Goal: Information Seeking & Learning: Learn about a topic

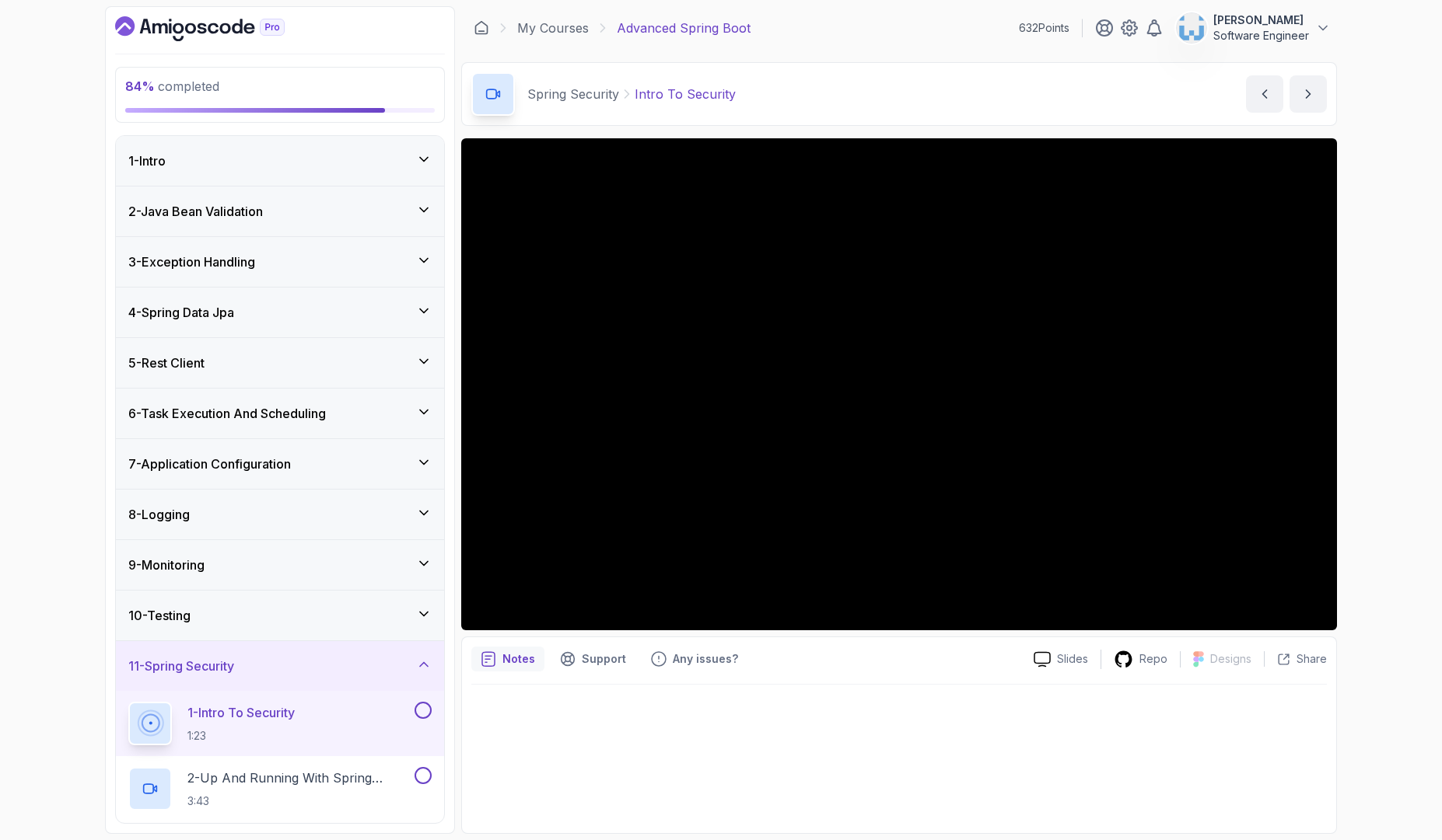
scroll to position [361, 0]
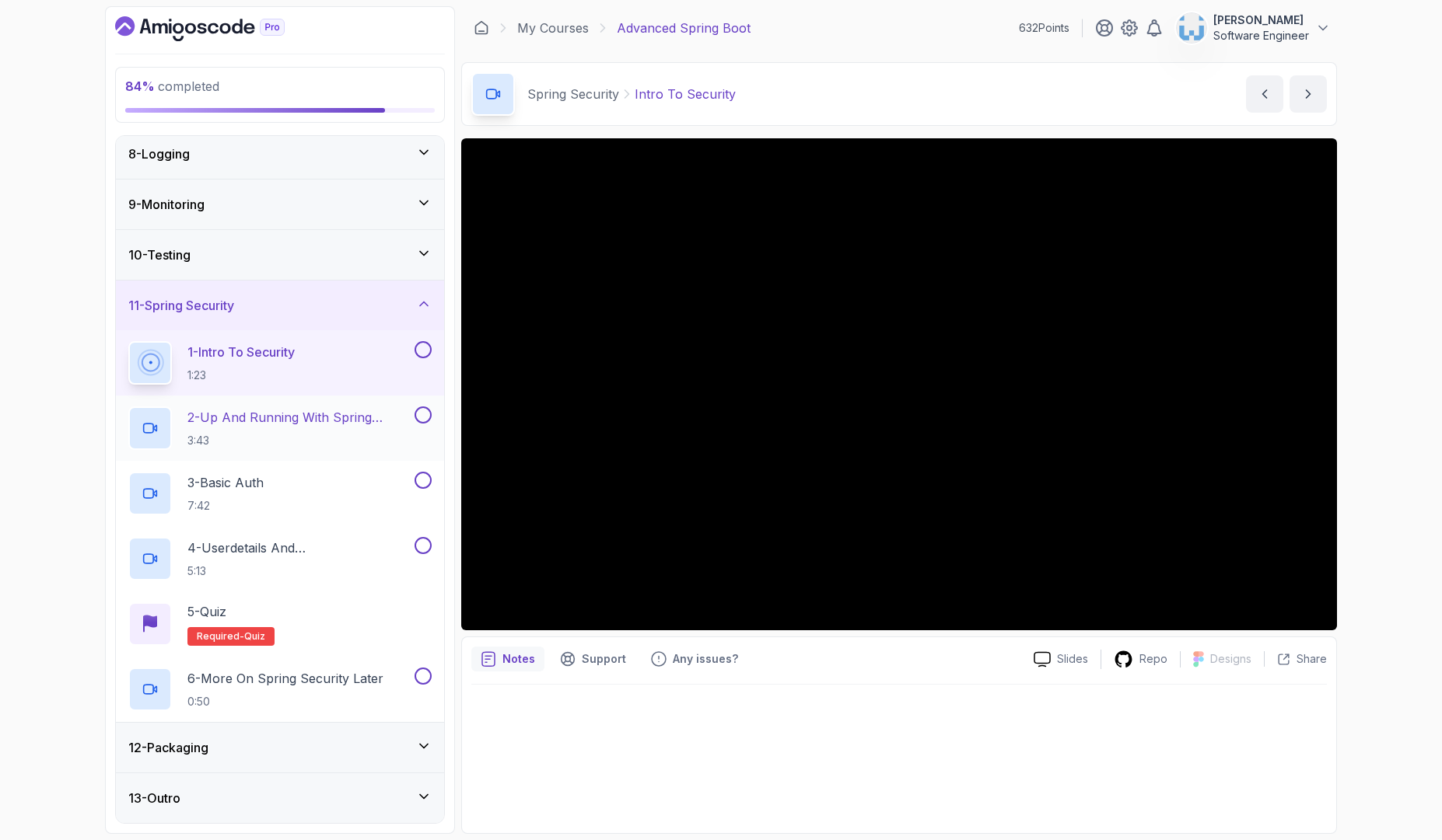
click at [365, 426] on p "2 - Up And Running With Spring Security" at bounding box center [299, 417] width 224 height 19
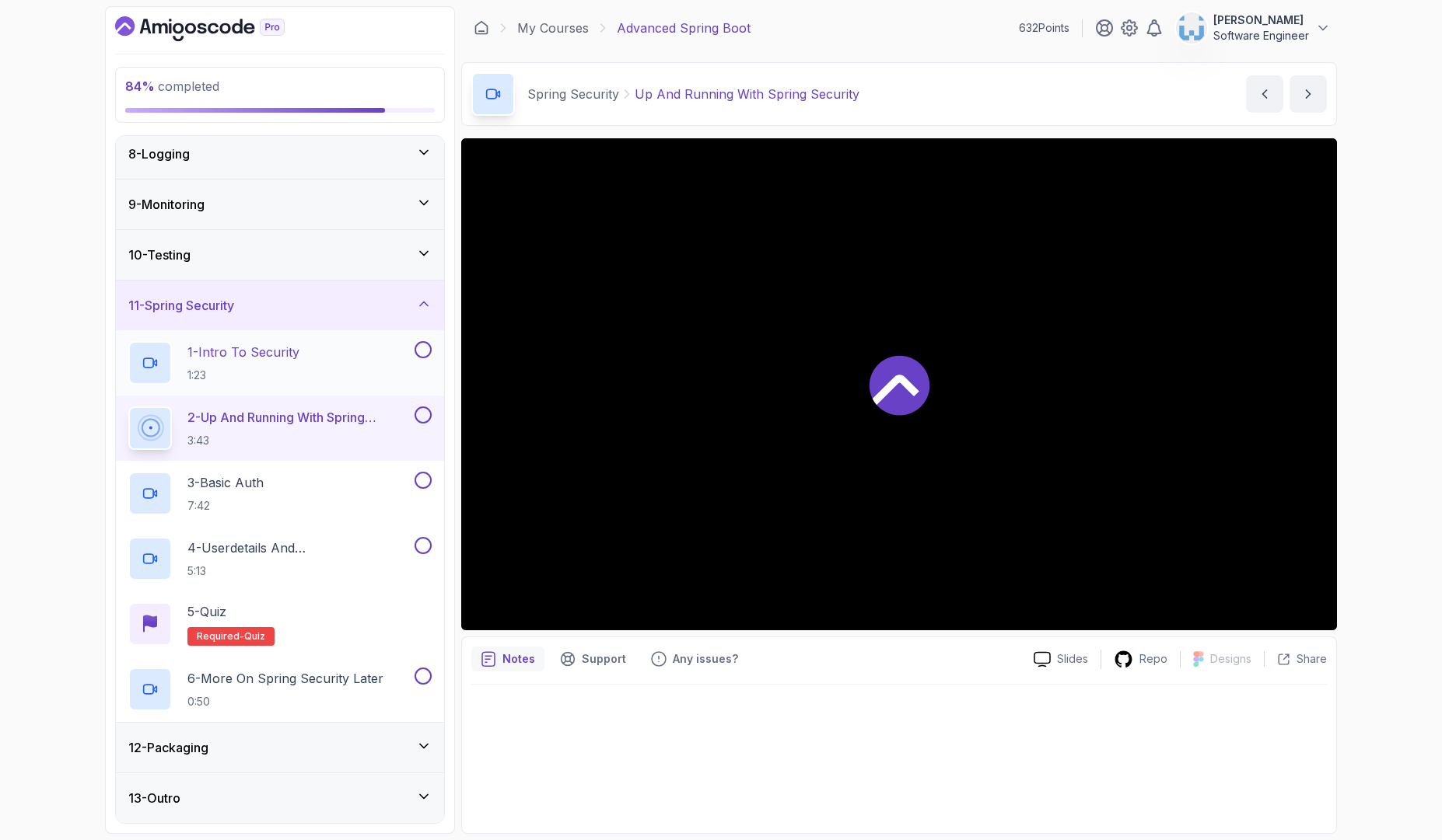
click at [420, 355] on button at bounding box center [422, 349] width 17 height 17
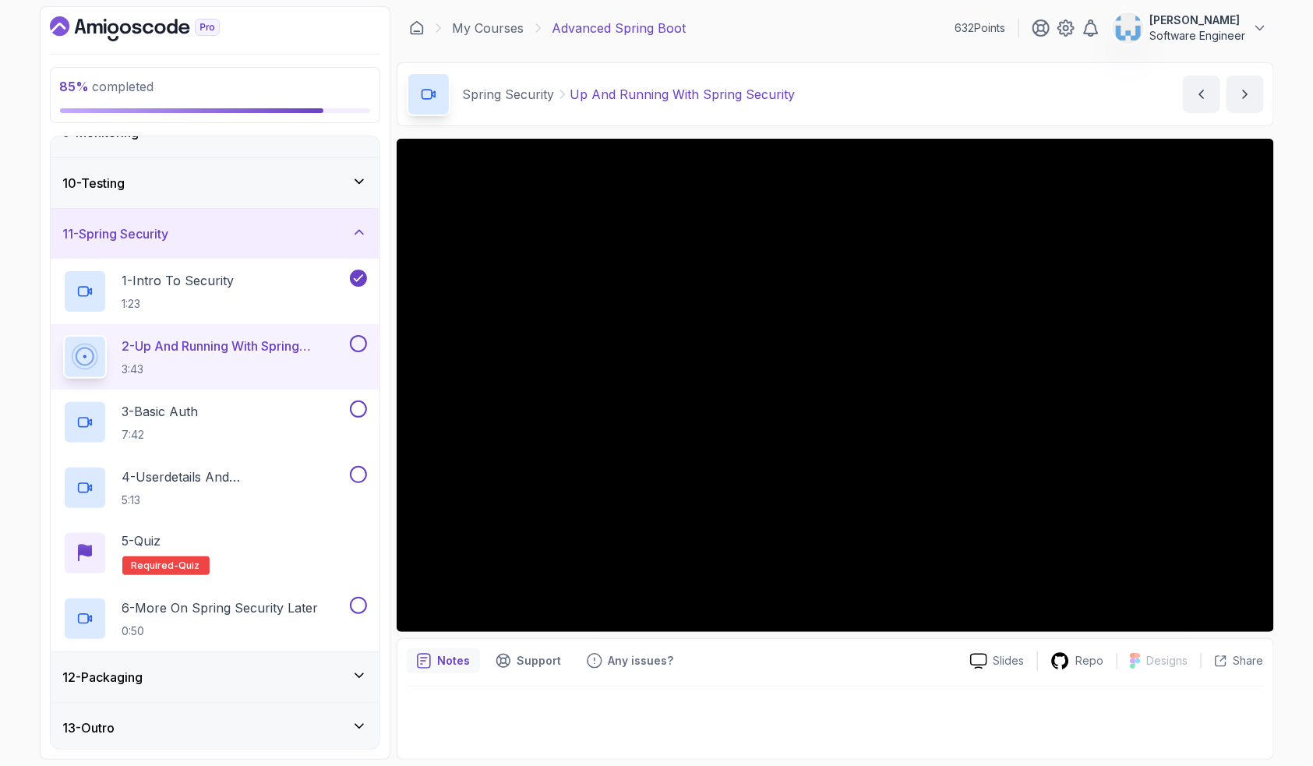
scroll to position [436, 0]
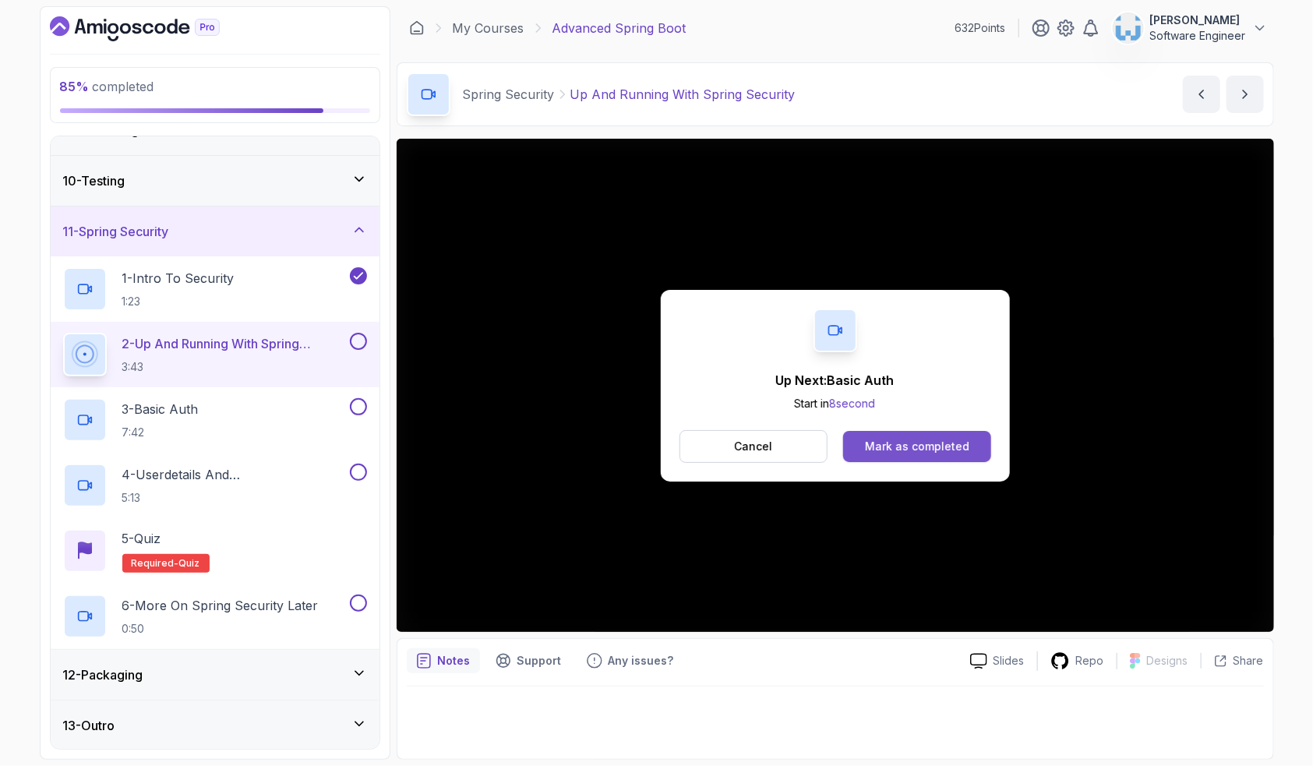
click at [909, 448] on div "Mark as completed" at bounding box center [917, 447] width 104 height 16
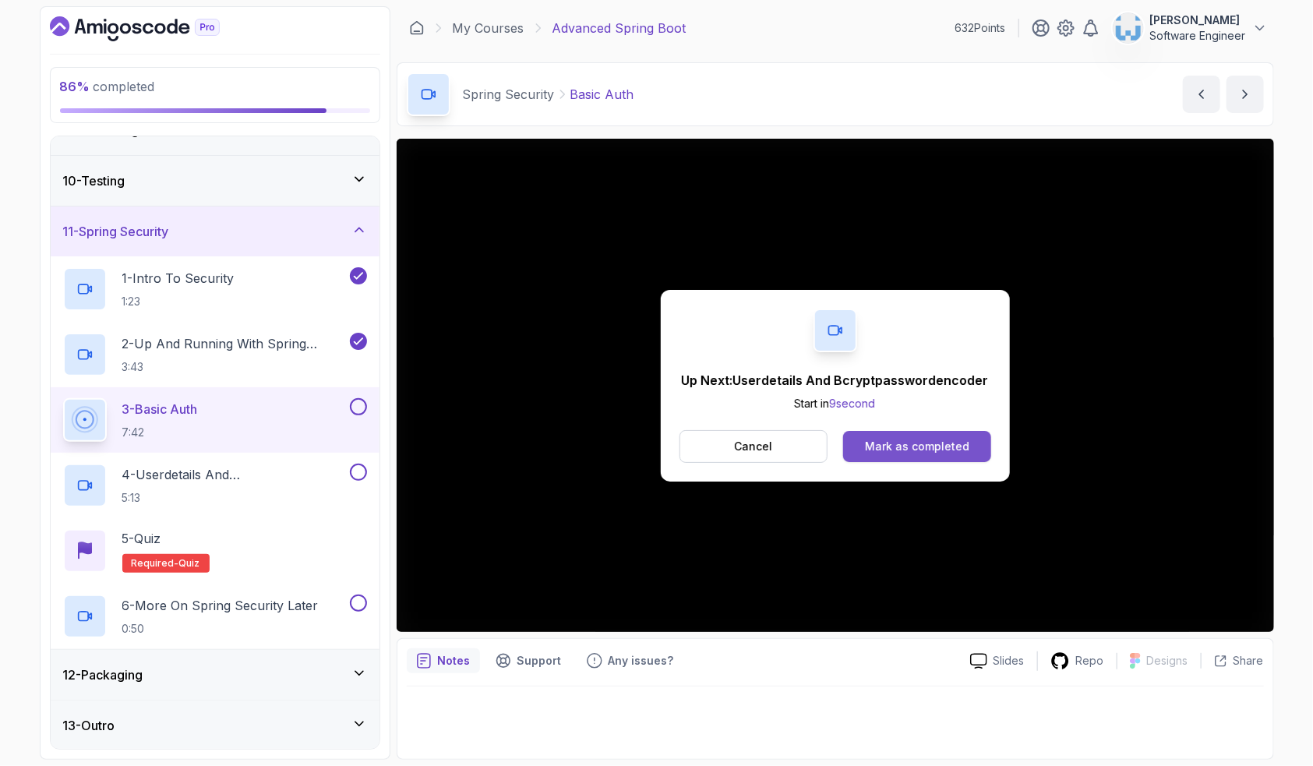
click at [916, 436] on button "Mark as completed" at bounding box center [916, 446] width 147 height 31
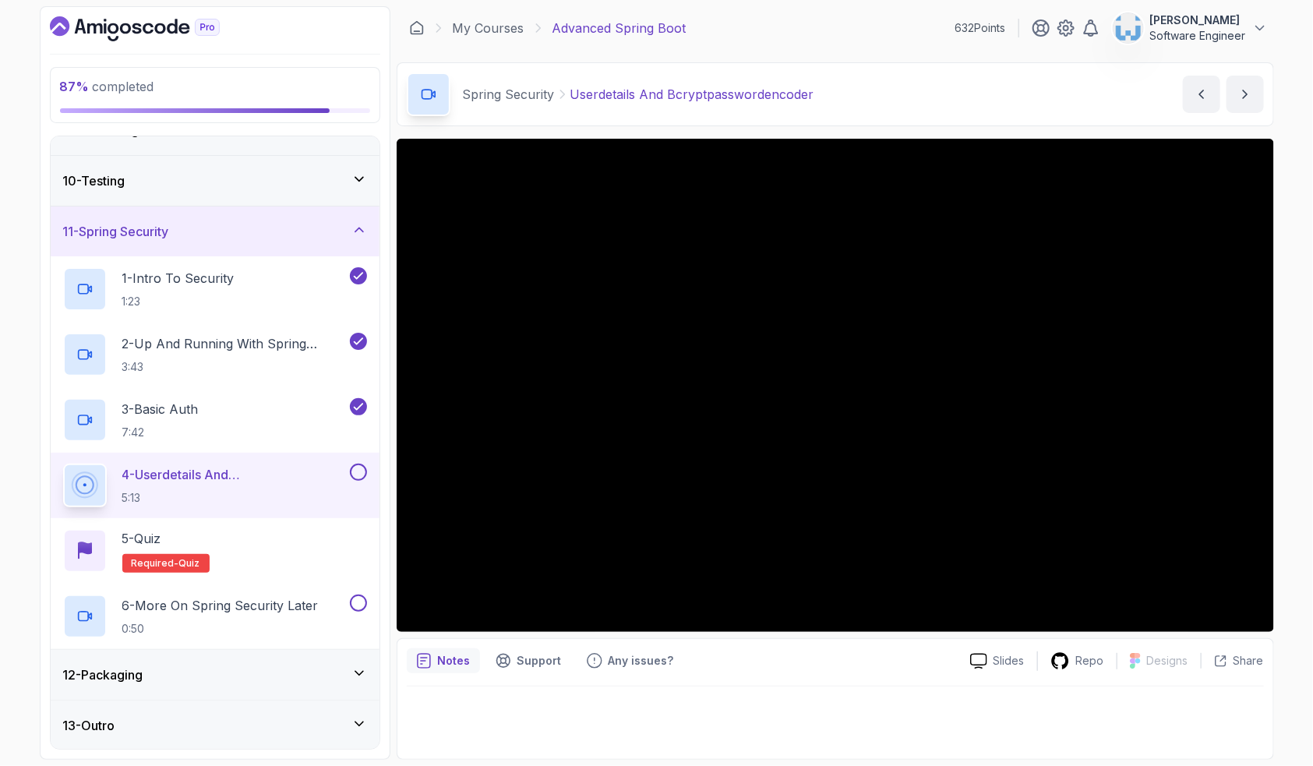
click at [359, 468] on button at bounding box center [358, 472] width 17 height 17
click at [274, 549] on div "5 - Quiz Required- quiz" at bounding box center [215, 551] width 304 height 44
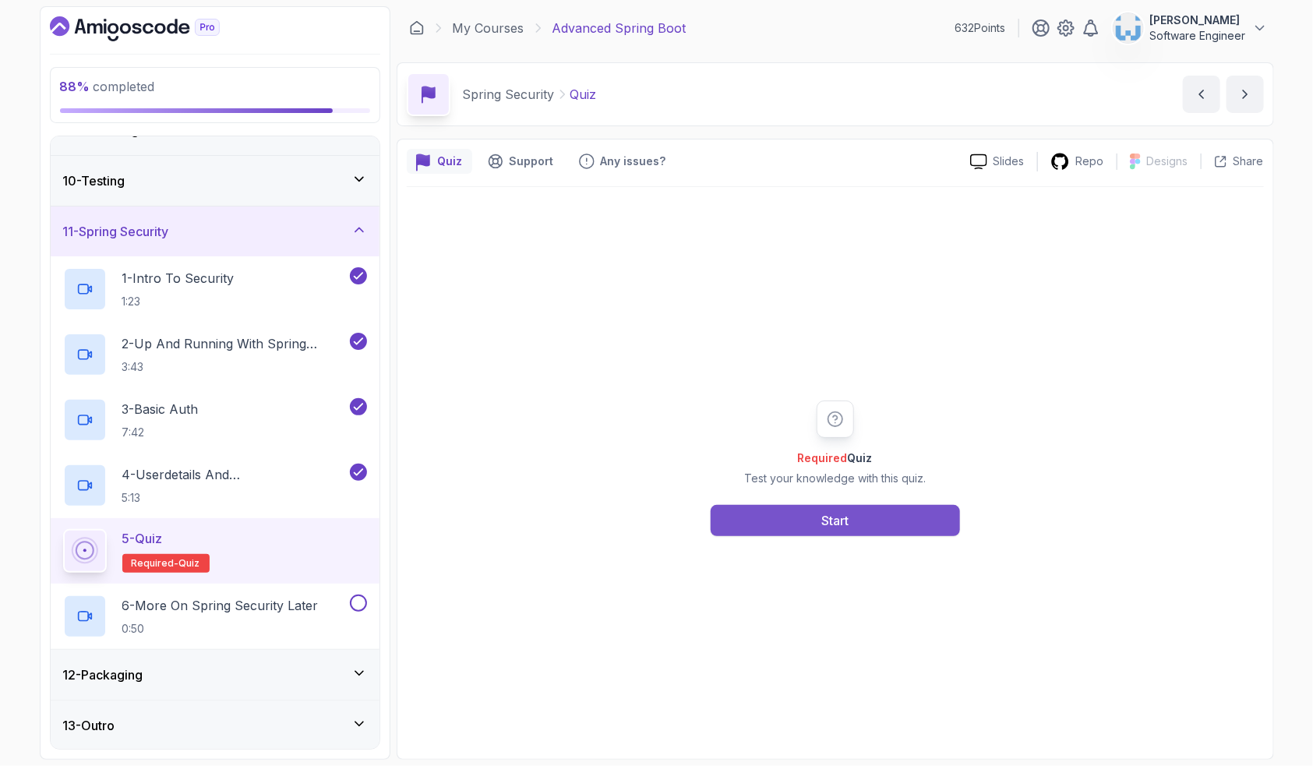
click at [803, 518] on button "Start" at bounding box center [835, 520] width 249 height 31
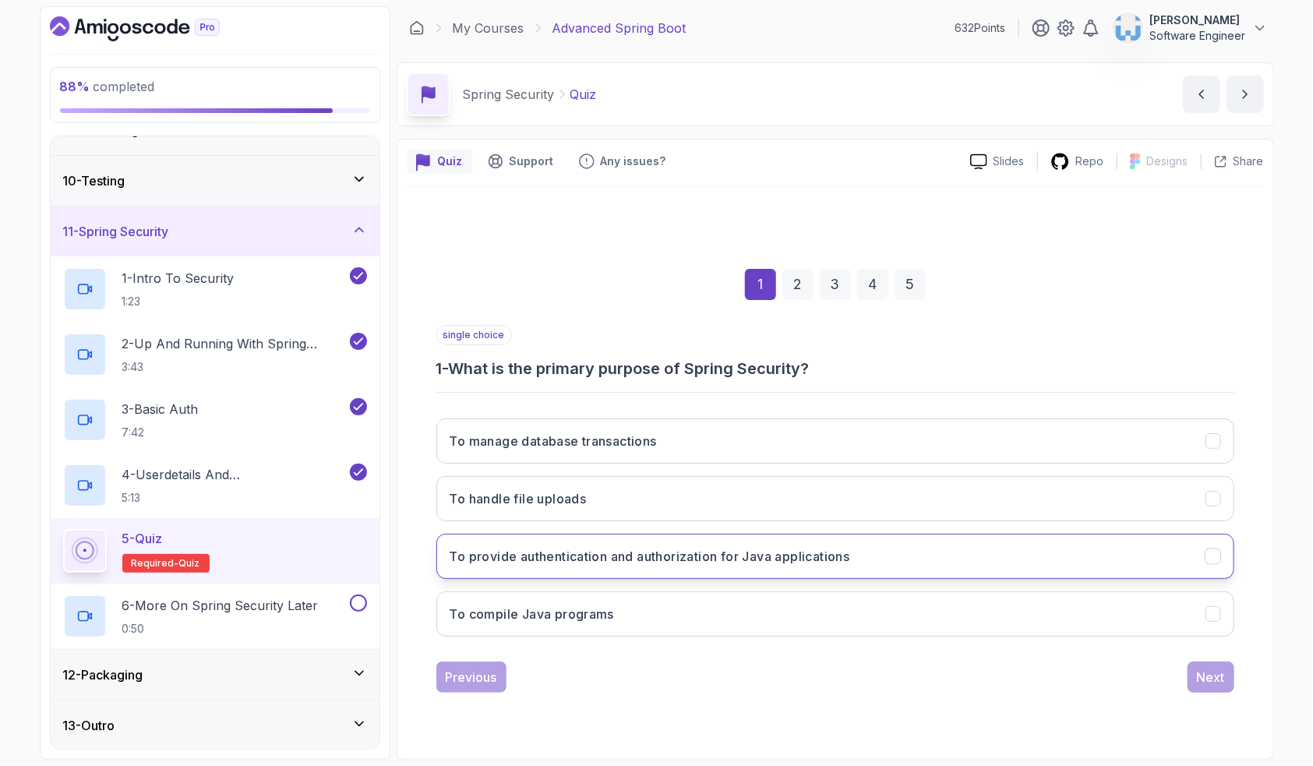
click at [627, 561] on h3 "To provide authentication and authorization for Java applications" at bounding box center [650, 556] width 401 height 19
click at [1208, 679] on div "Next" at bounding box center [1211, 677] width 28 height 19
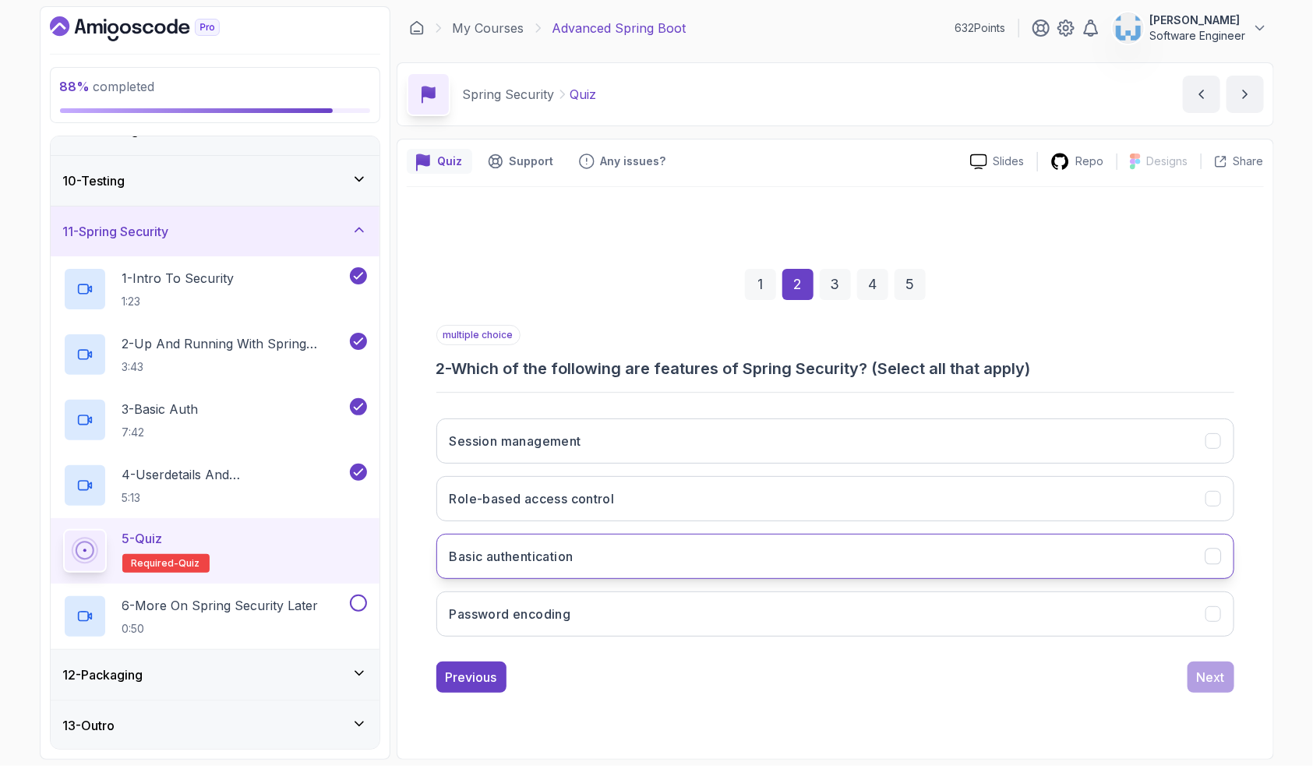
click at [542, 559] on h3 "Basic authentication" at bounding box center [512, 556] width 124 height 19
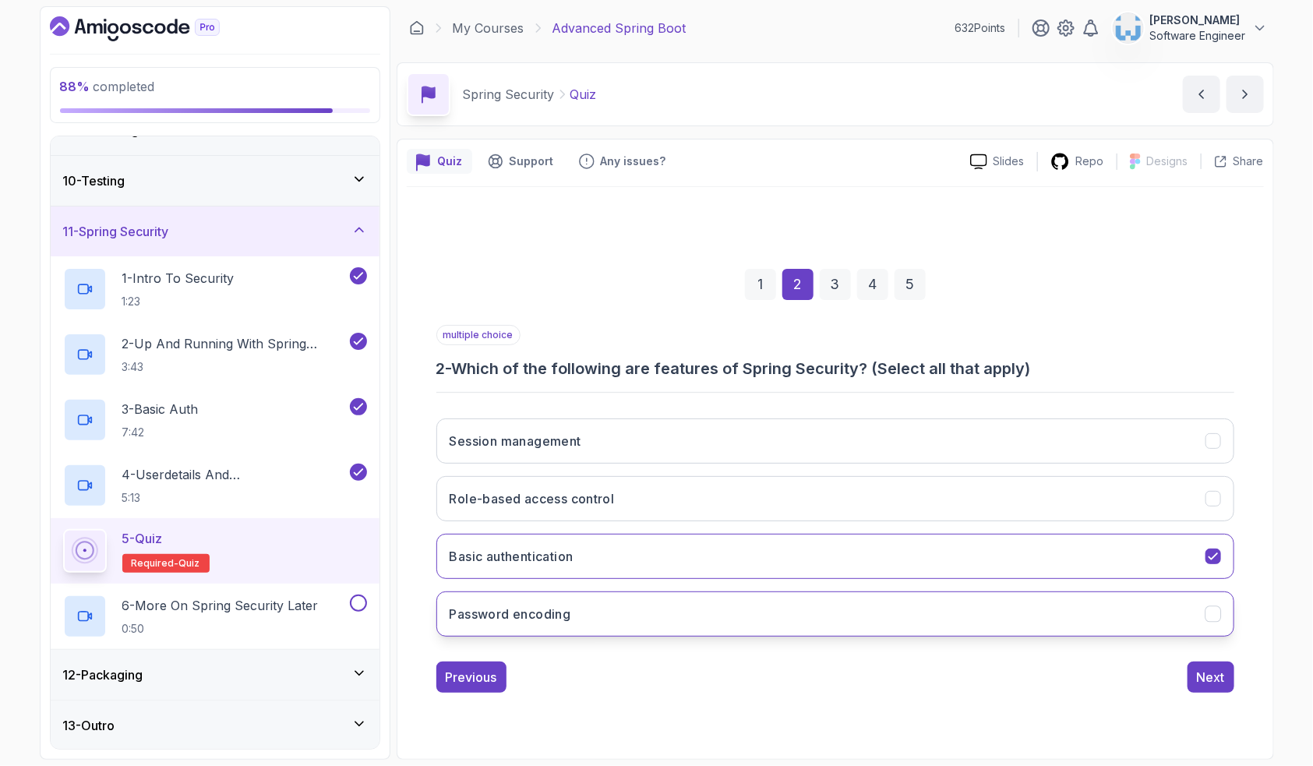
click at [577, 611] on button "Password encoding" at bounding box center [835, 614] width 798 height 45
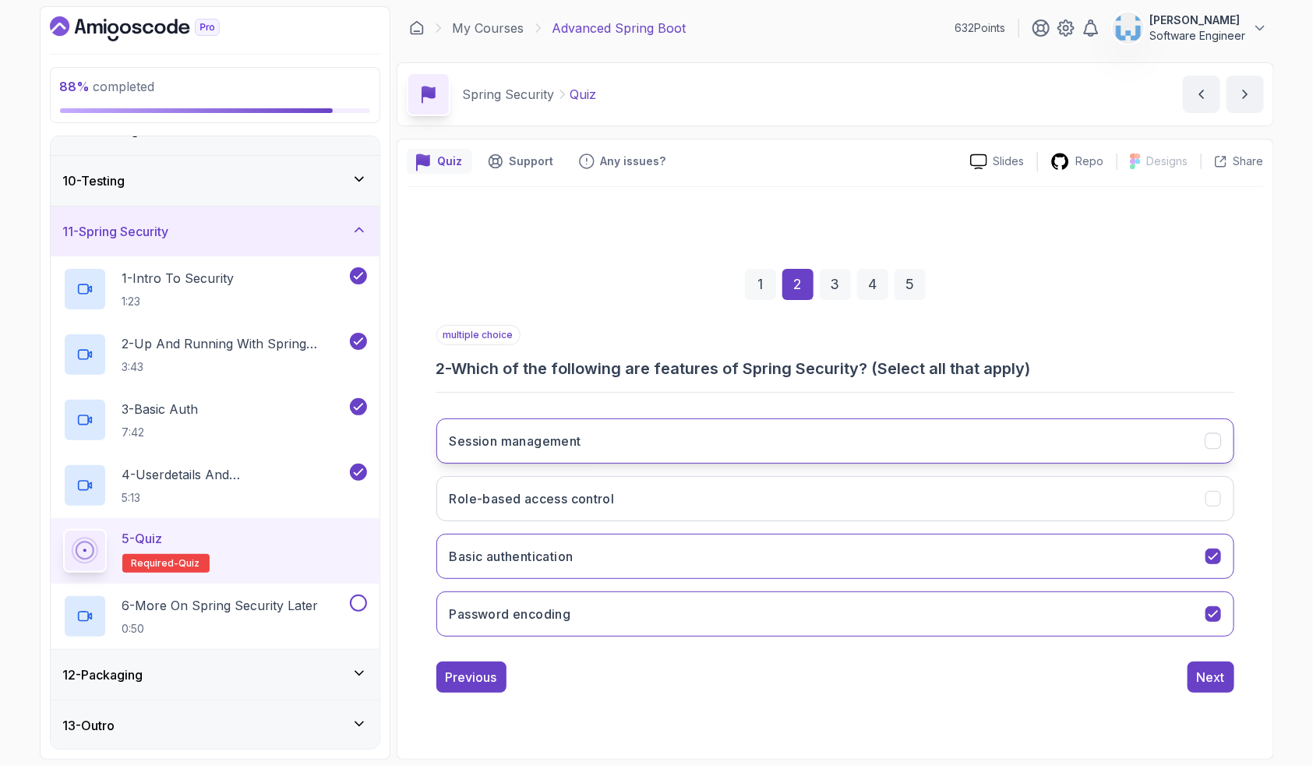
click at [553, 434] on h3 "Session management" at bounding box center [516, 441] width 132 height 19
click at [575, 500] on h3 "Role-based access control" at bounding box center [532, 498] width 165 height 19
click at [1213, 684] on div "Next" at bounding box center [1211, 677] width 28 height 19
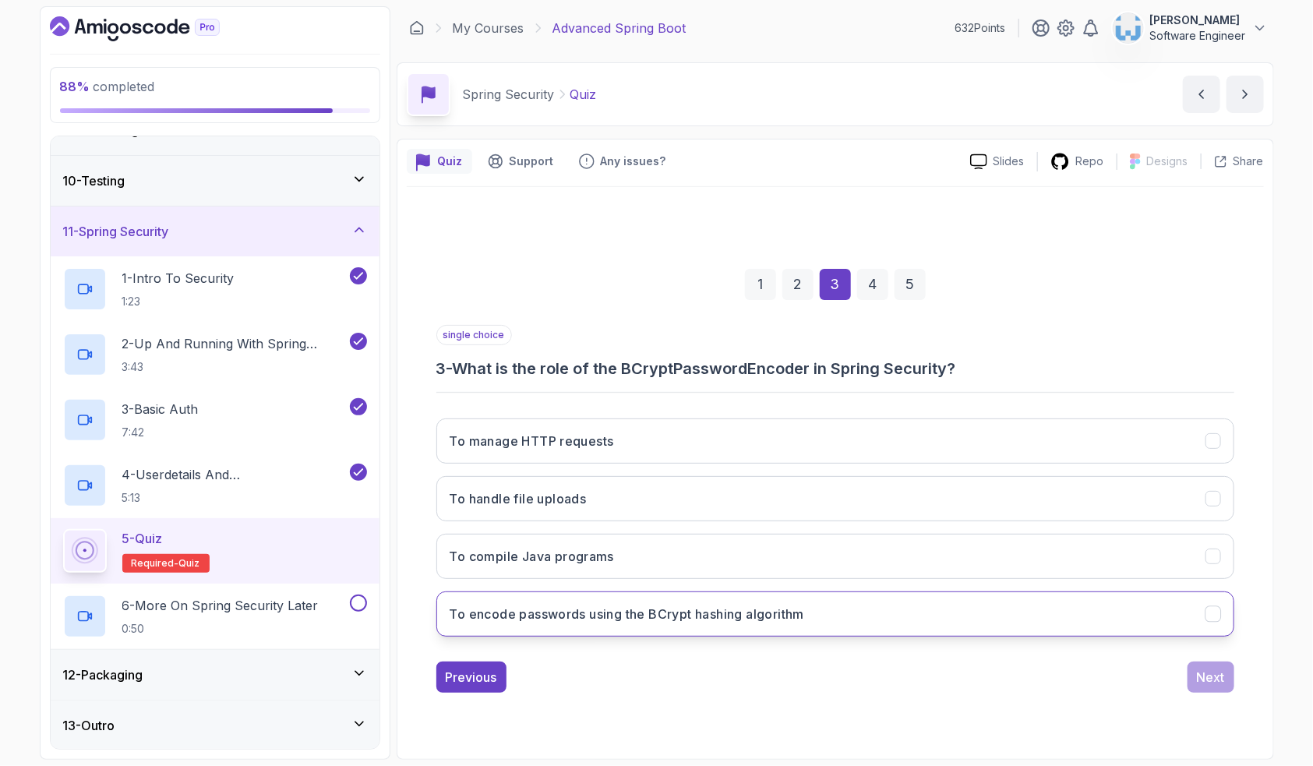
click at [563, 620] on h3 "To encode passwords using the BCrypt hashing algorithm" at bounding box center [627, 614] width 355 height 19
click at [1210, 679] on div "Next" at bounding box center [1211, 677] width 28 height 19
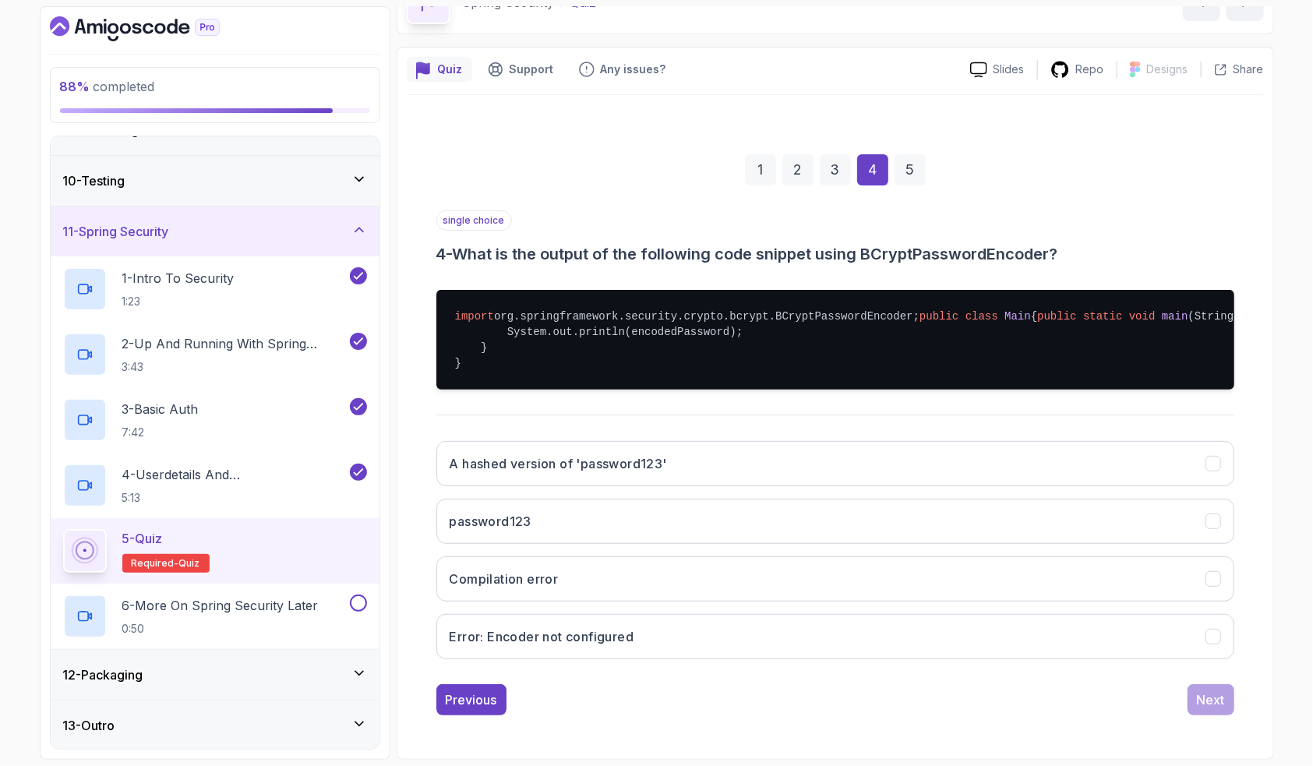
scroll to position [185, 0]
click at [578, 468] on h3 "A hashed version of 'password123'" at bounding box center [558, 463] width 217 height 19
click at [1207, 697] on div "Next" at bounding box center [1211, 700] width 28 height 19
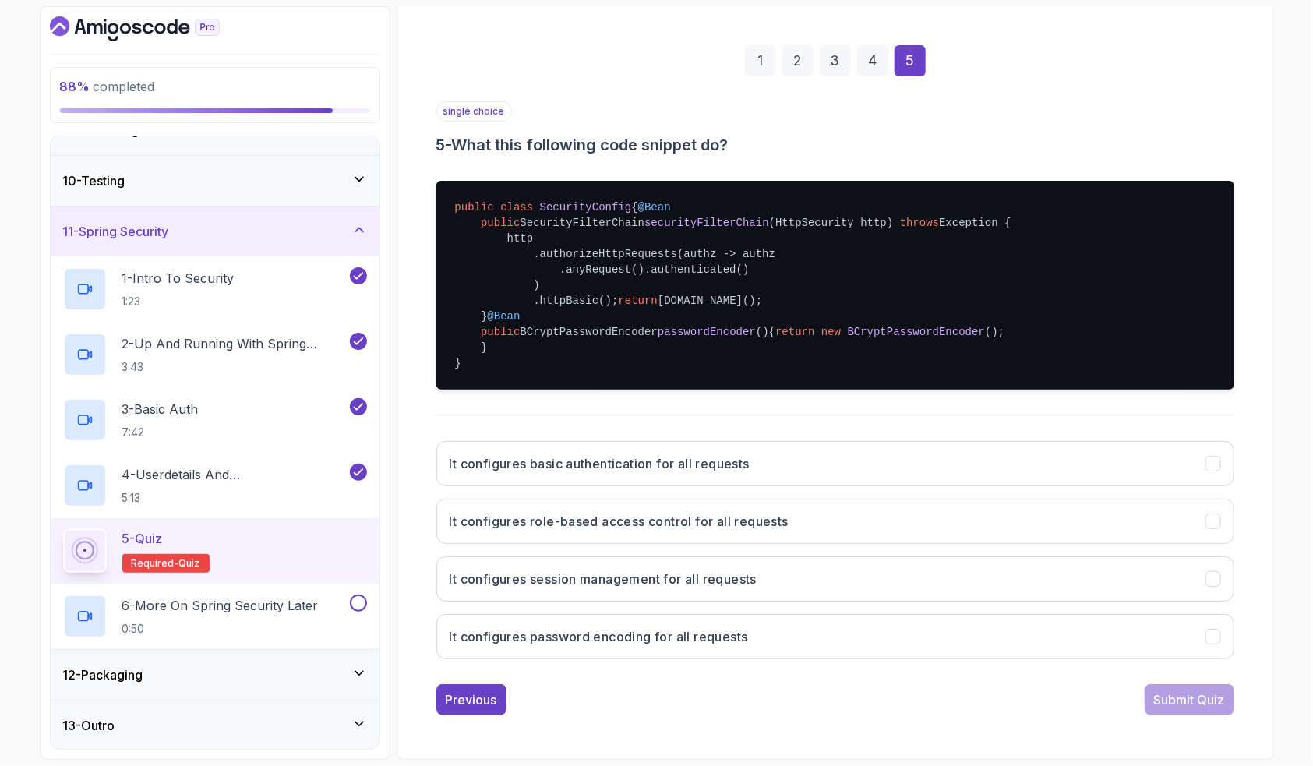
scroll to position [287, 0]
click at [611, 457] on button "It configures basic authentication for all requests" at bounding box center [835, 463] width 798 height 45
click at [1195, 707] on div "Submit Quiz" at bounding box center [1189, 700] width 71 height 19
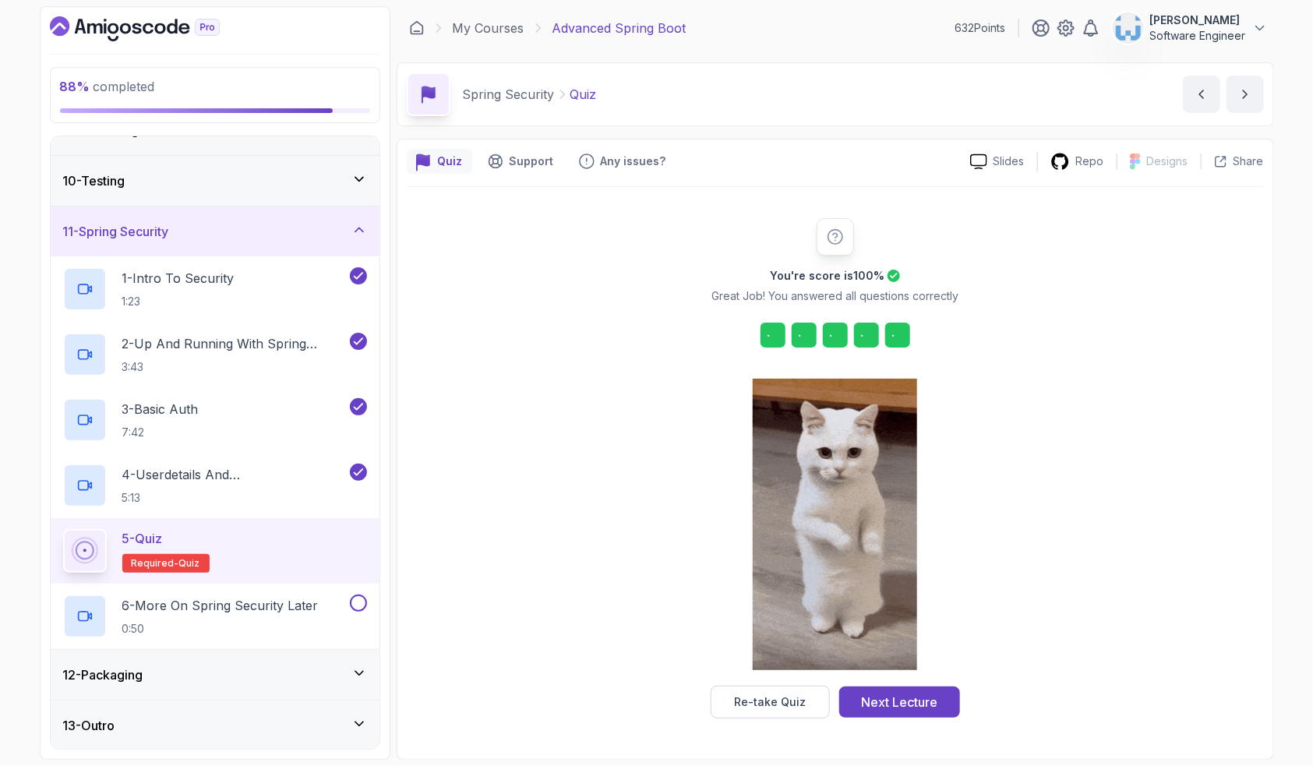
scroll to position [0, 0]
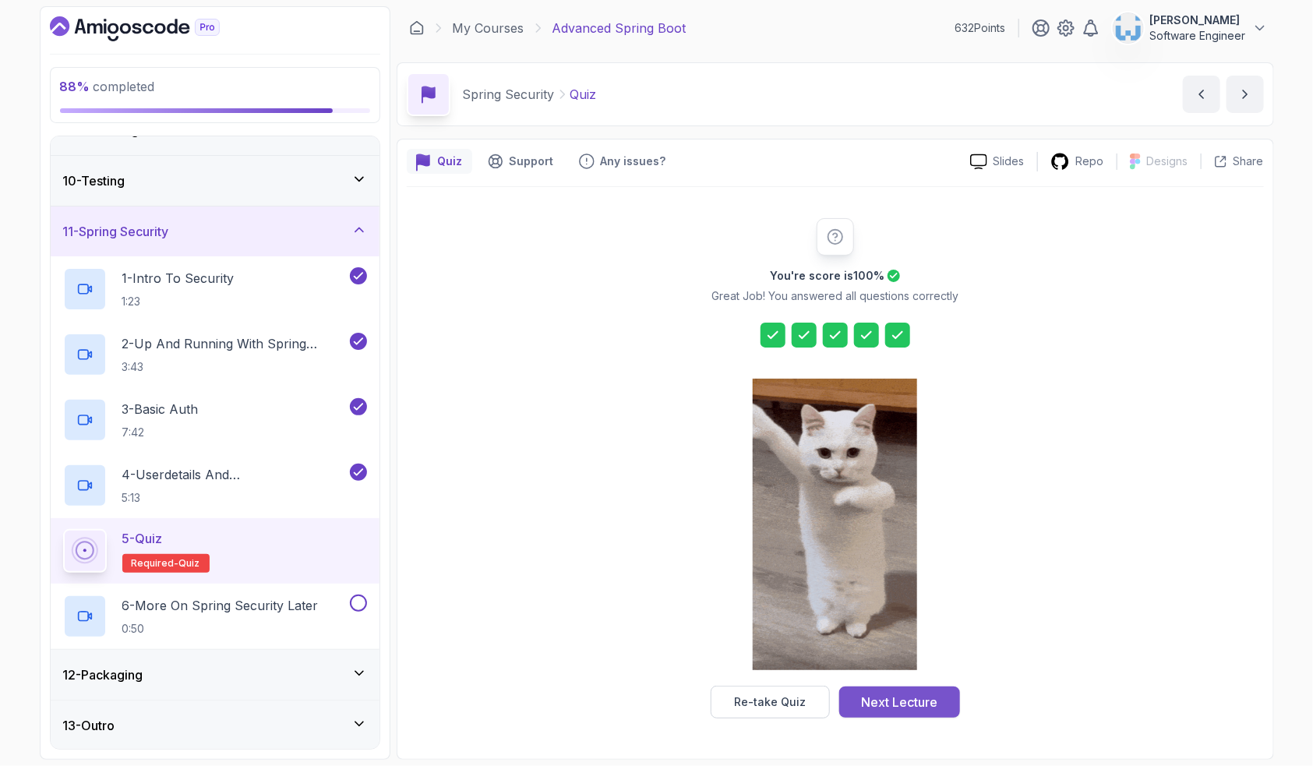
click at [920, 708] on div "Next Lecture" at bounding box center [899, 702] width 76 height 19
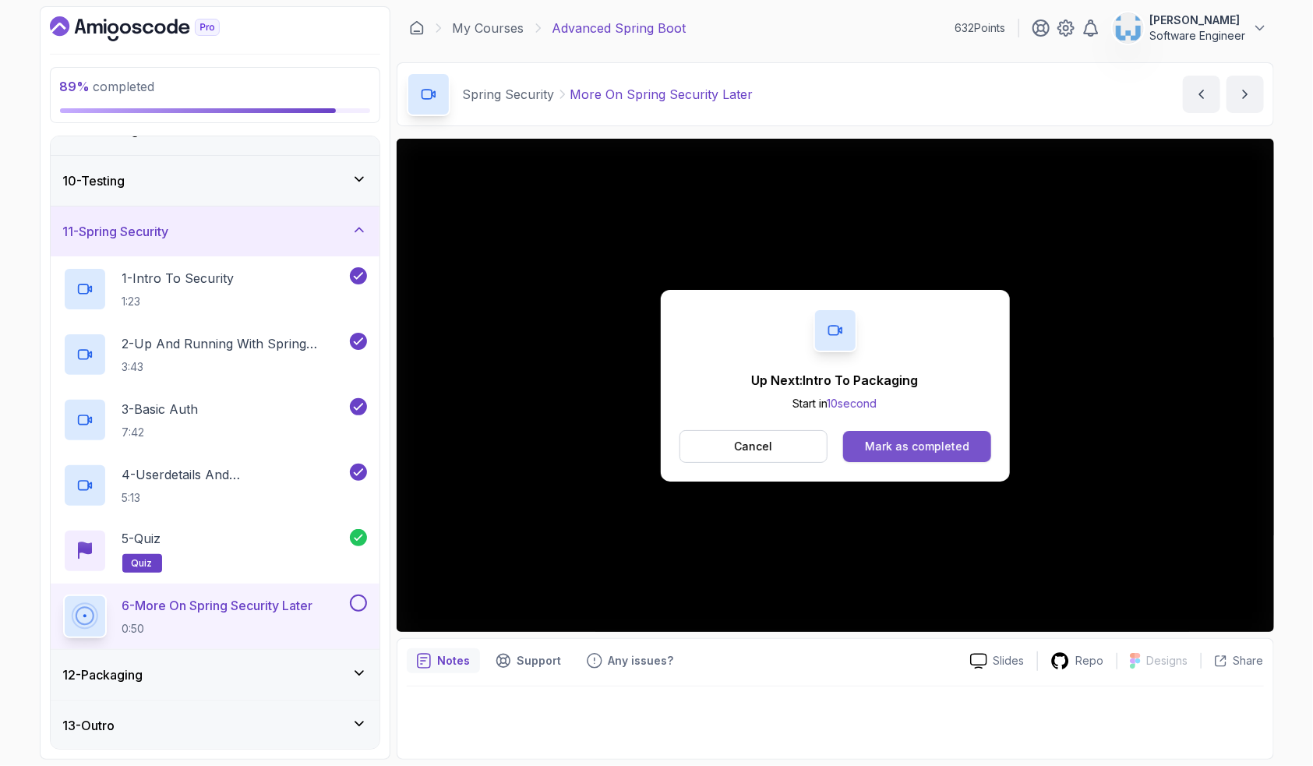
click at [900, 433] on button "Mark as completed" at bounding box center [916, 446] width 147 height 31
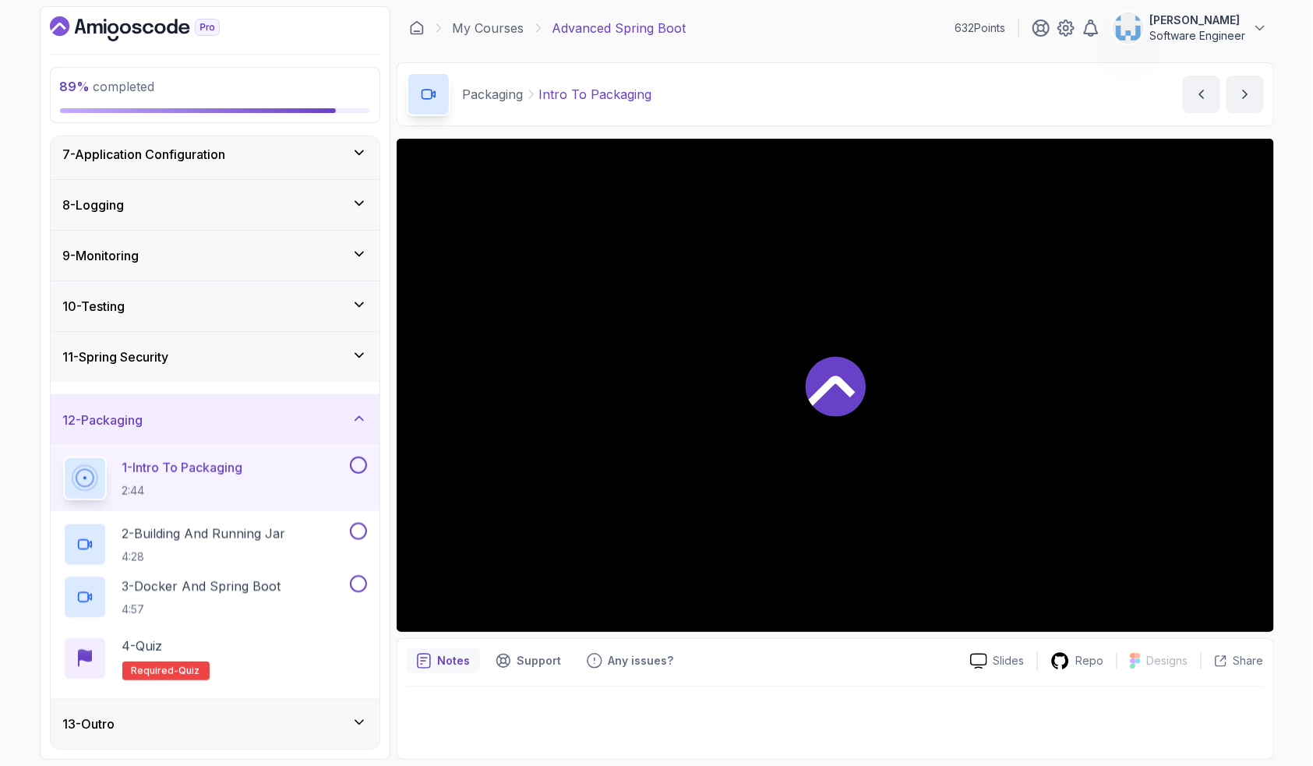
scroll to position [306, 0]
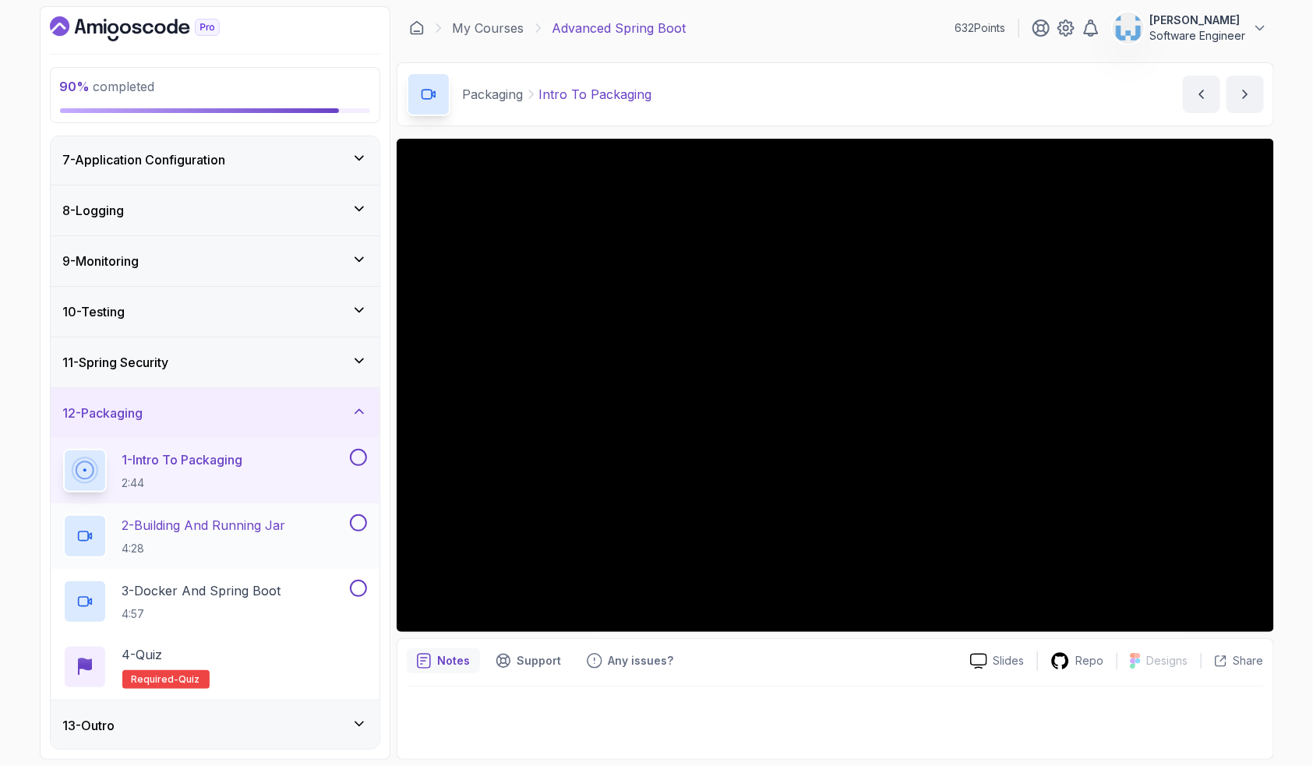
click at [180, 531] on p "2 - Building And Running Jar" at bounding box center [204, 525] width 164 height 19
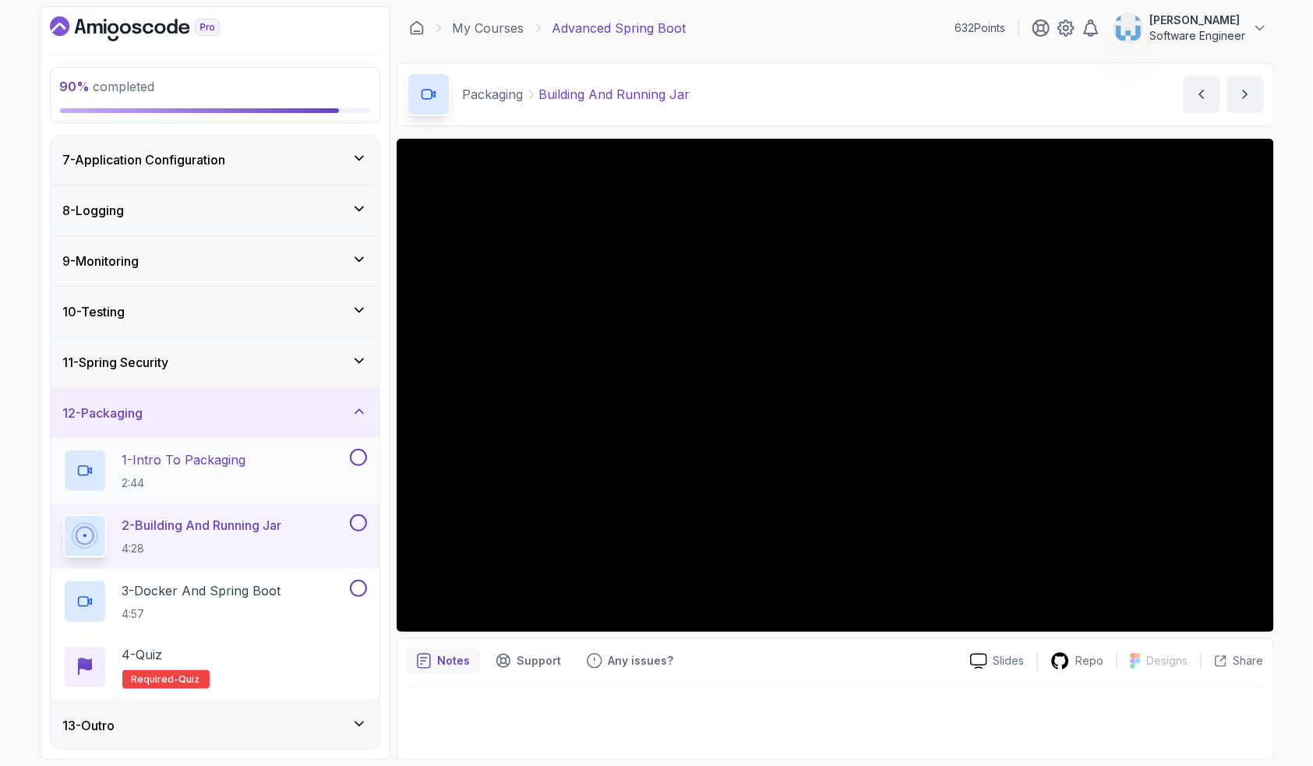
click at [362, 455] on button at bounding box center [358, 457] width 17 height 17
click at [368, 733] on div "13 - Outro" at bounding box center [215, 726] width 329 height 50
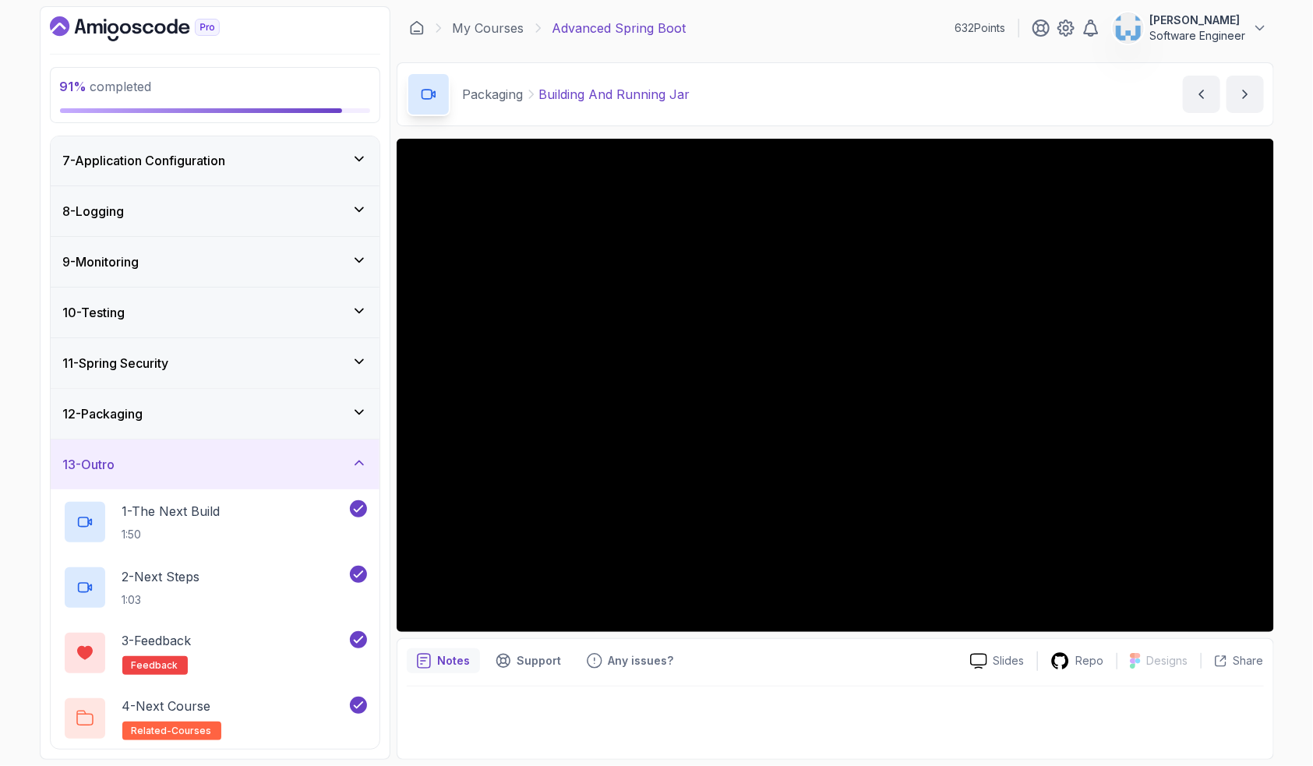
click at [362, 455] on icon at bounding box center [359, 463] width 16 height 16
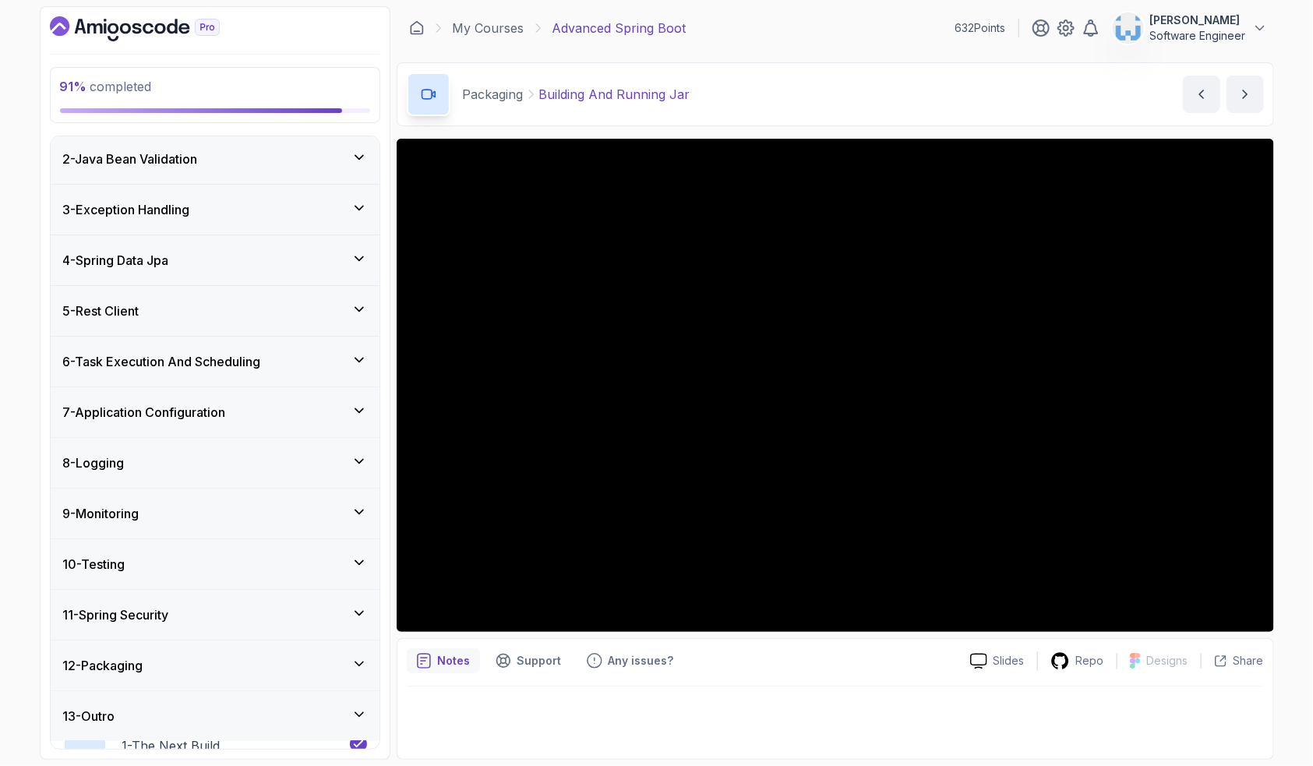
scroll to position [44, 0]
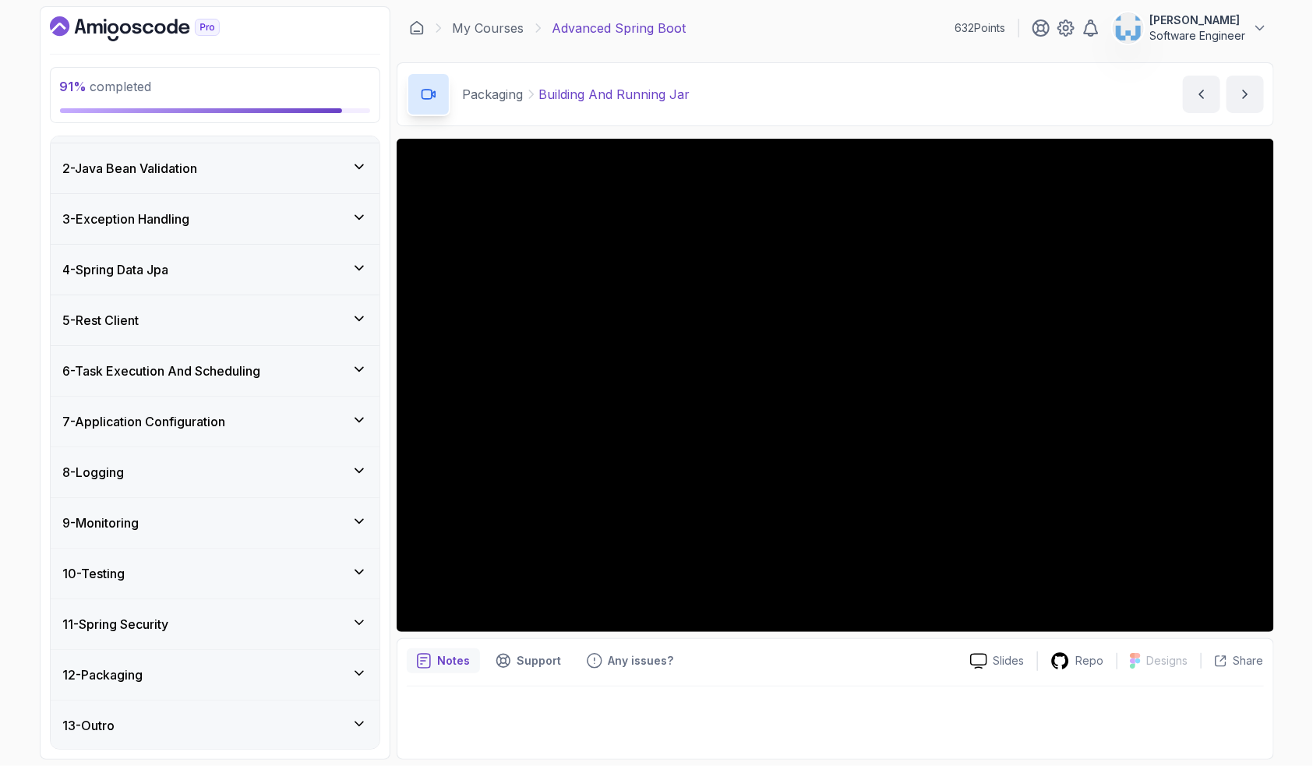
click at [221, 670] on div "12 - Packaging" at bounding box center [215, 675] width 304 height 19
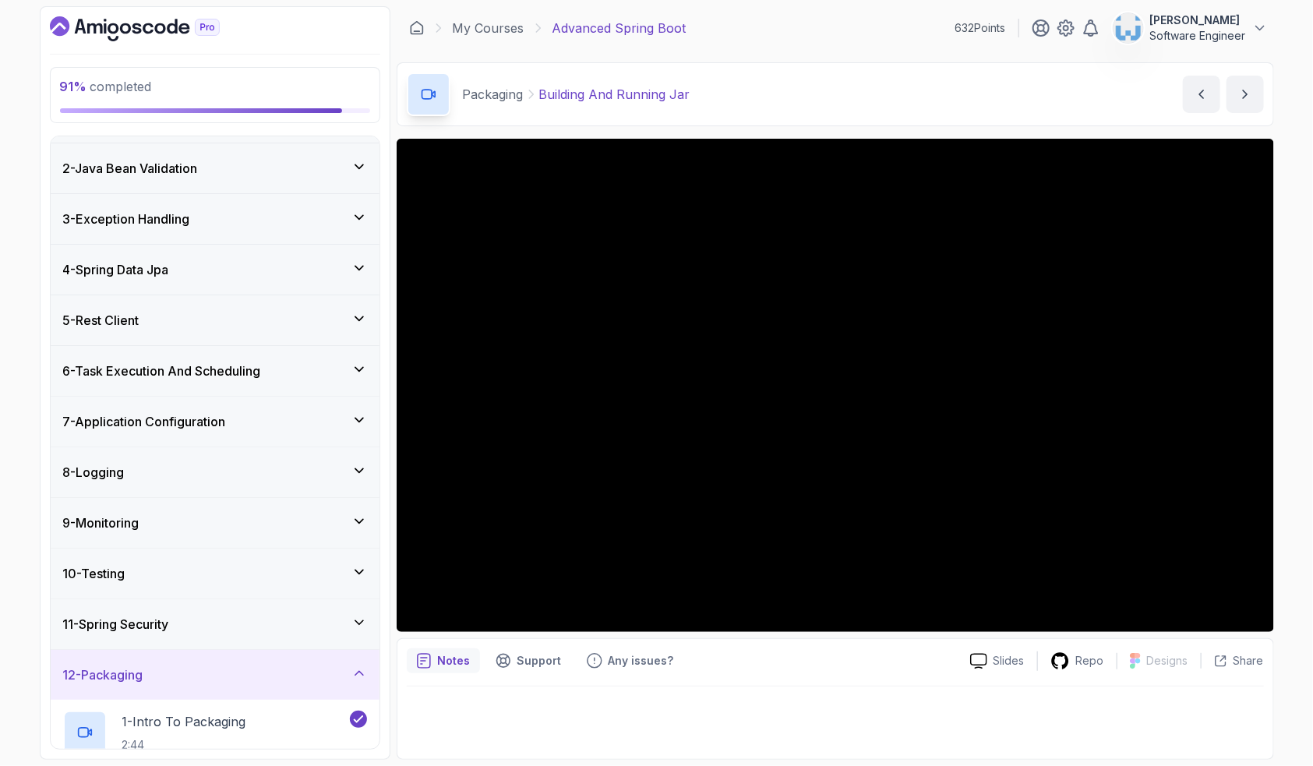
scroll to position [305, 0]
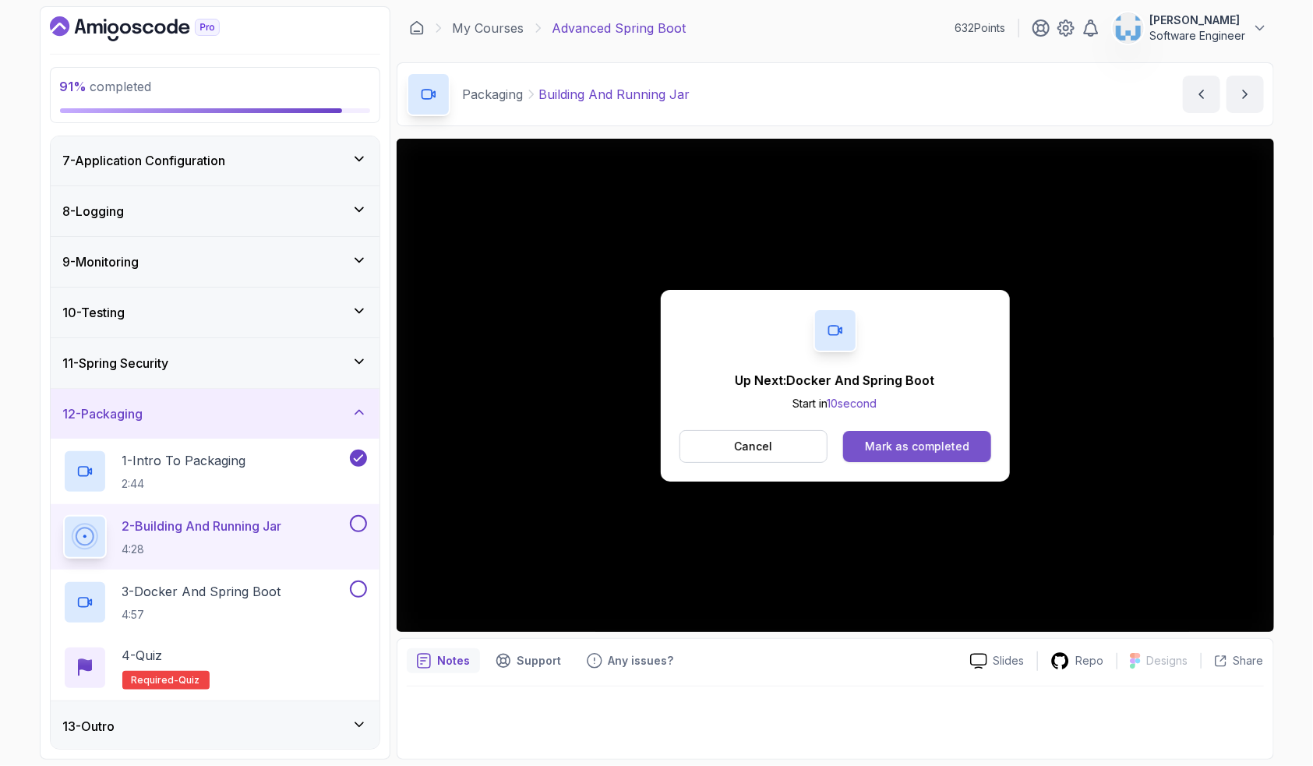
click at [915, 440] on div "Mark as completed" at bounding box center [917, 447] width 104 height 16
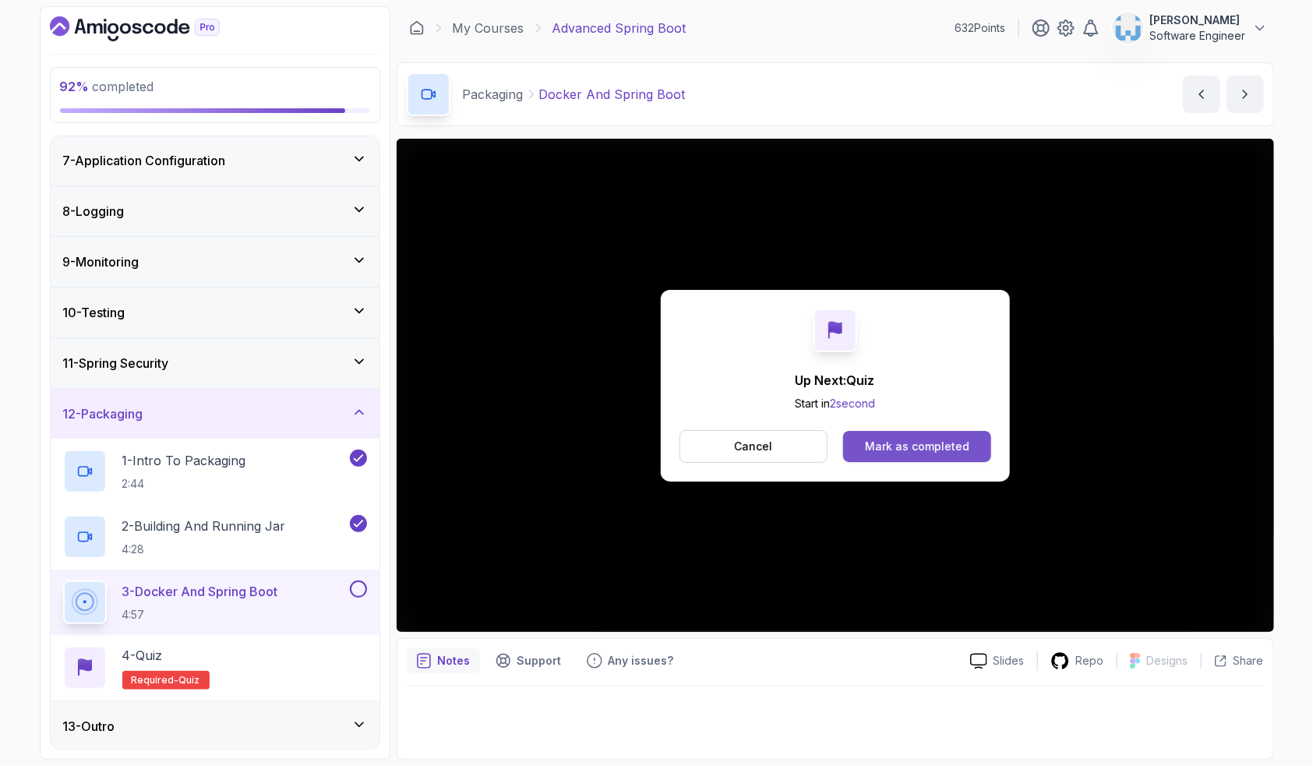
click at [885, 448] on div "Mark as completed" at bounding box center [917, 447] width 104 height 16
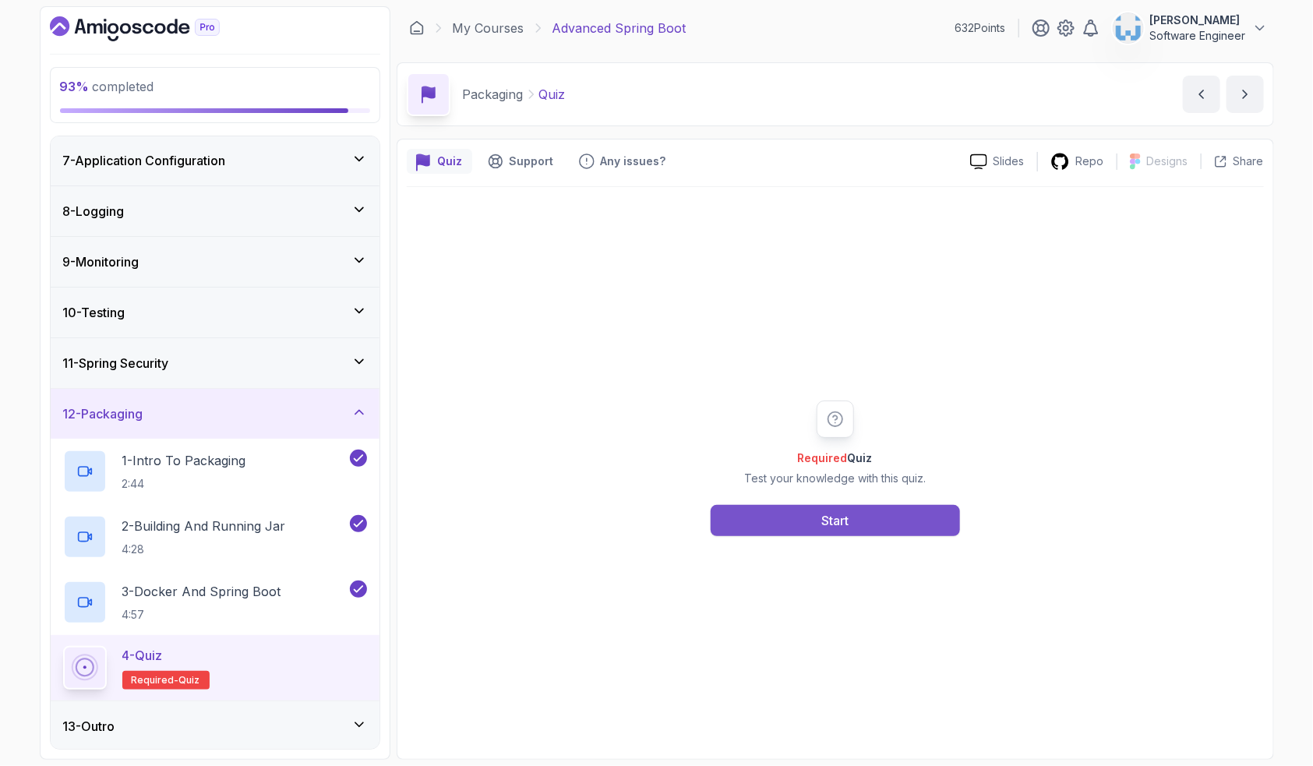
click at [782, 520] on button "Start" at bounding box center [835, 520] width 249 height 31
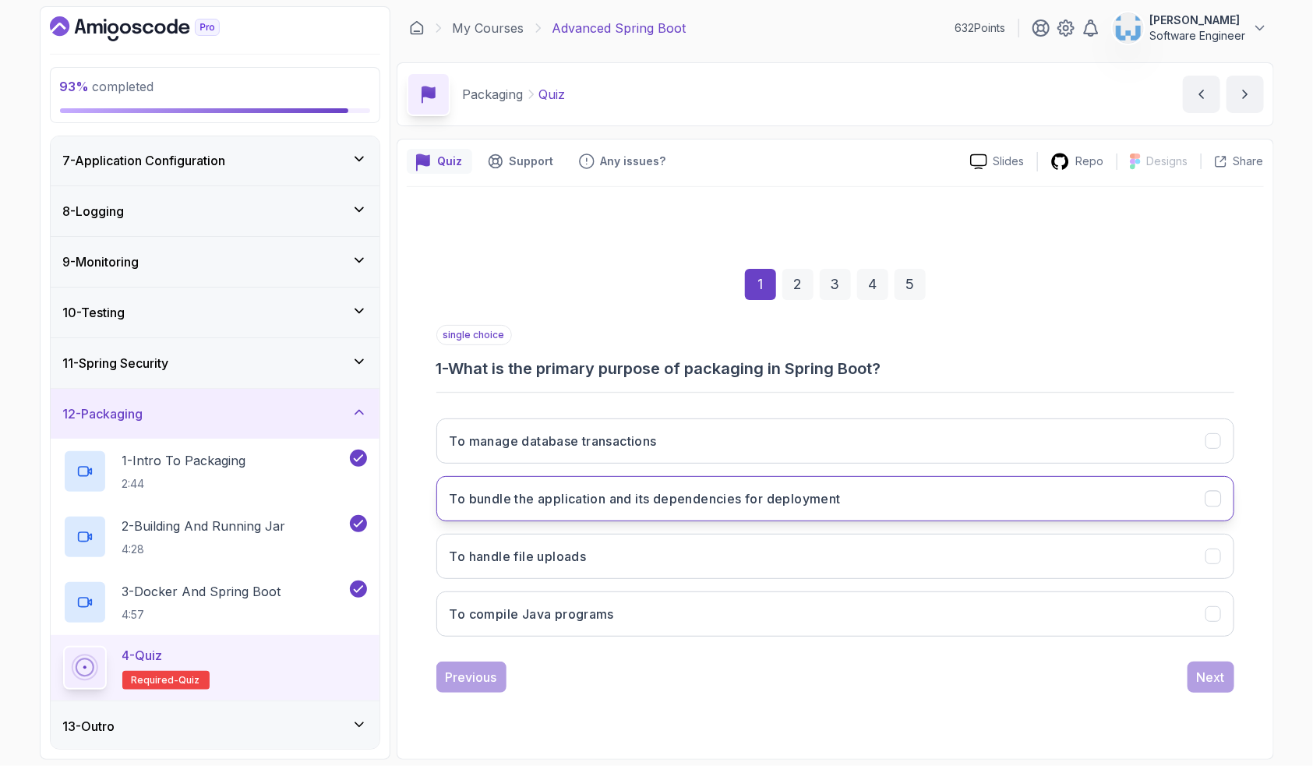
click at [606, 499] on h3 "To bundle the application and its dependencies for deployment" at bounding box center [645, 498] width 391 height 19
click at [1216, 678] on div "Next" at bounding box center [1211, 677] width 28 height 19
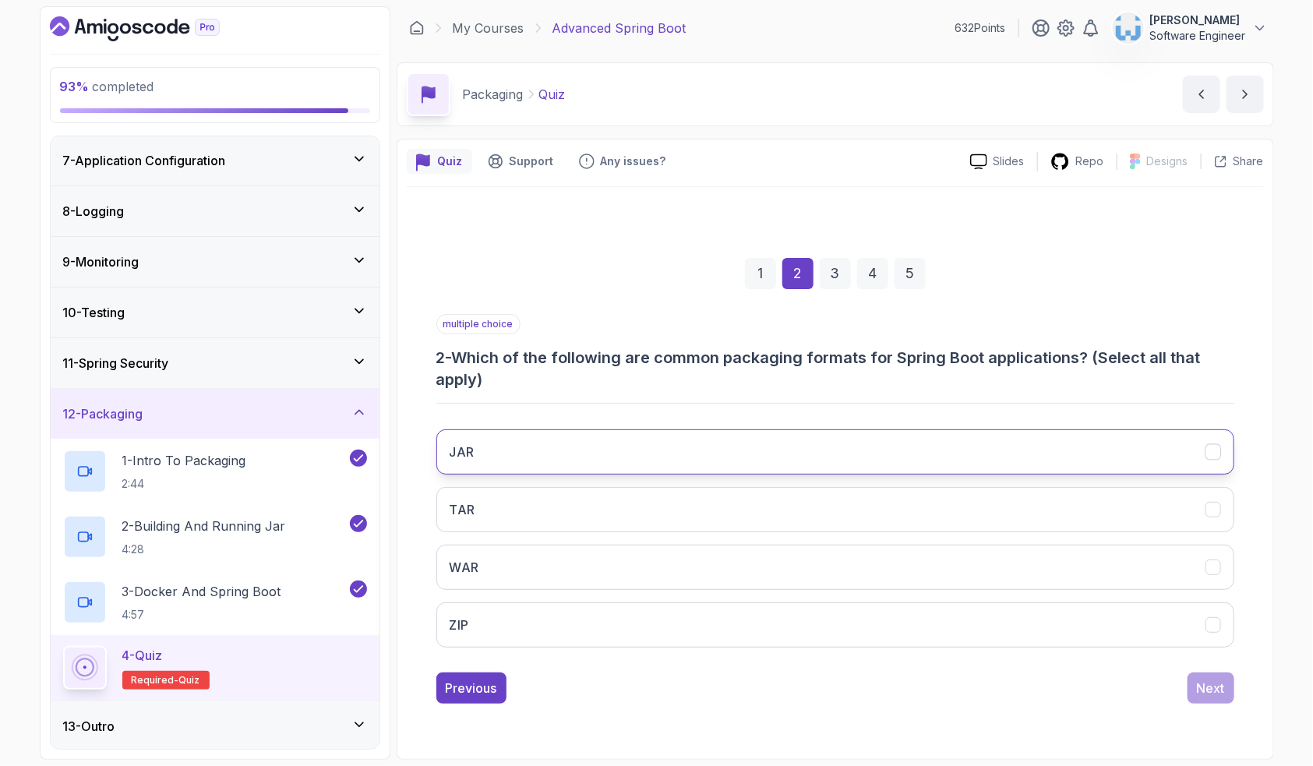
click at [499, 468] on button "JAR" at bounding box center [835, 451] width 798 height 45
click at [1211, 688] on div "Next" at bounding box center [1211, 688] width 28 height 19
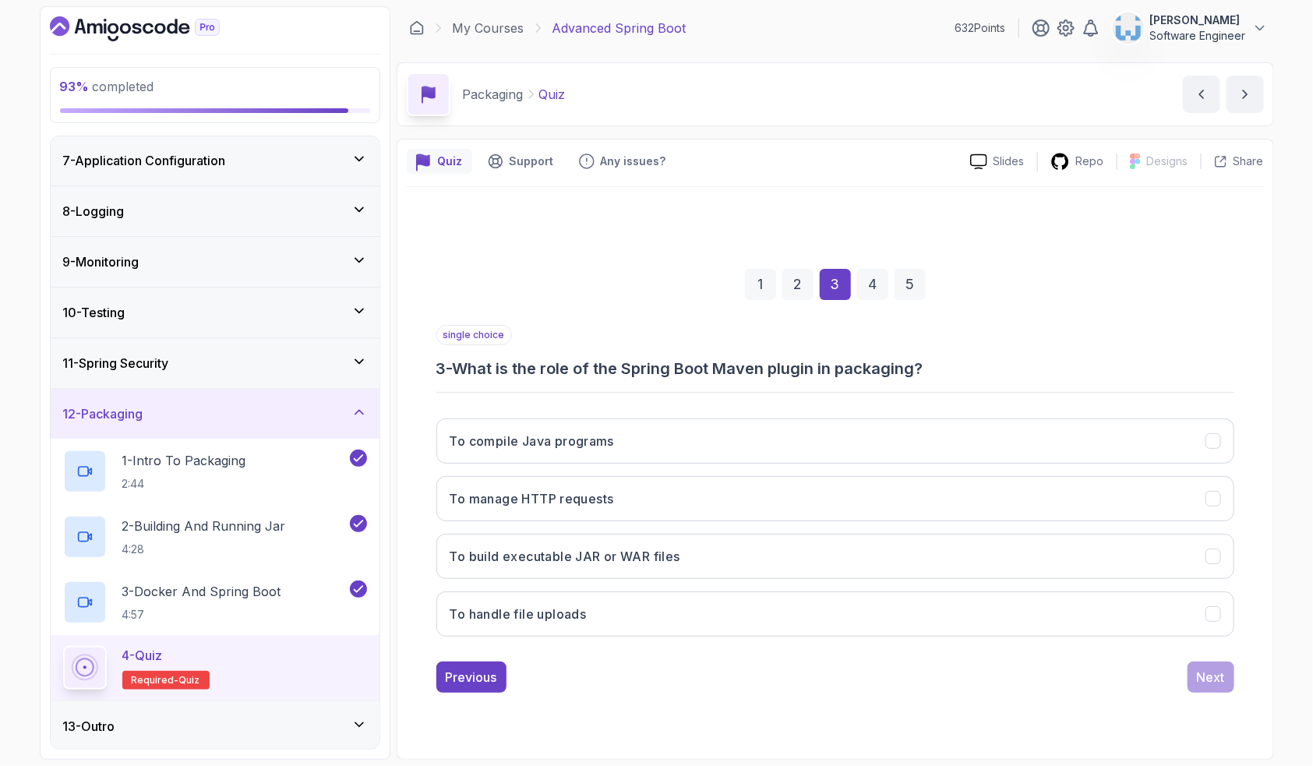
click at [814, 279] on div "1 2 3 4 5" at bounding box center [835, 284] width 798 height 81
click at [805, 286] on div "2" at bounding box center [797, 284] width 31 height 31
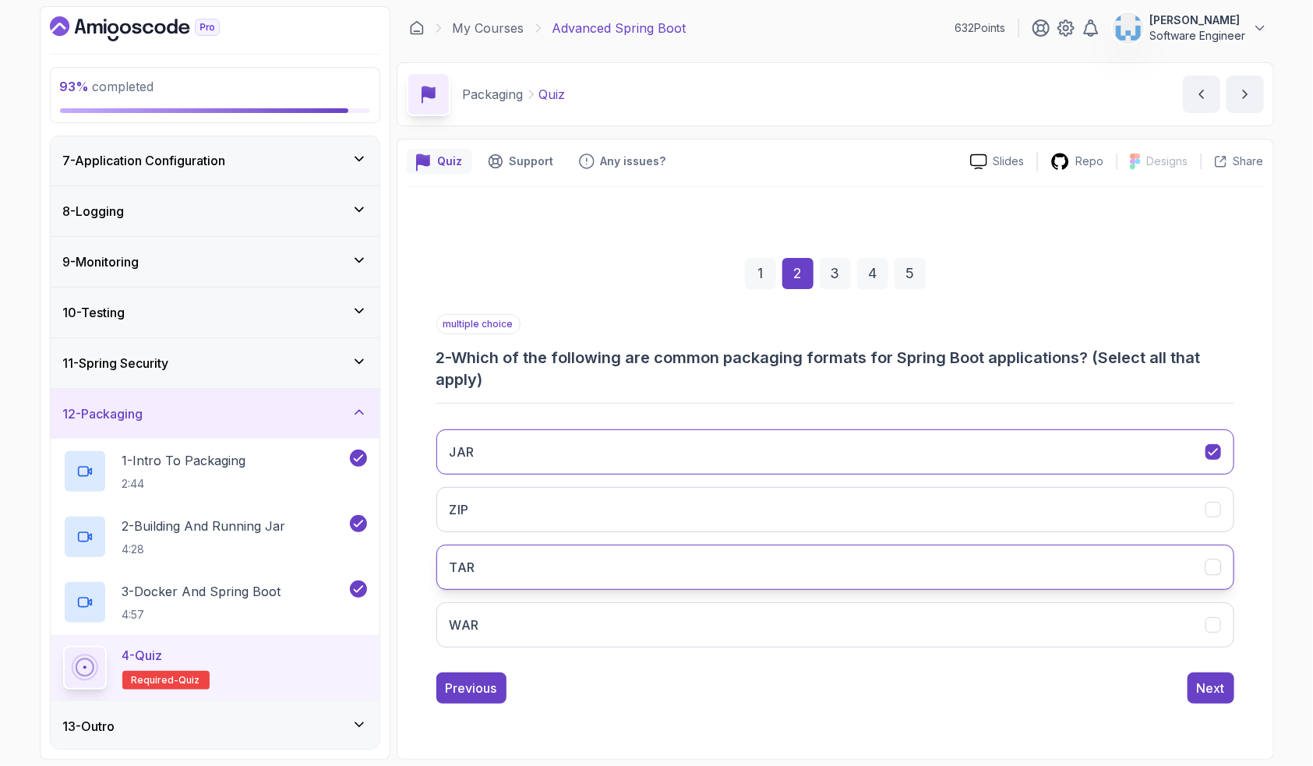
click at [555, 572] on button "TAR" at bounding box center [835, 567] width 798 height 45
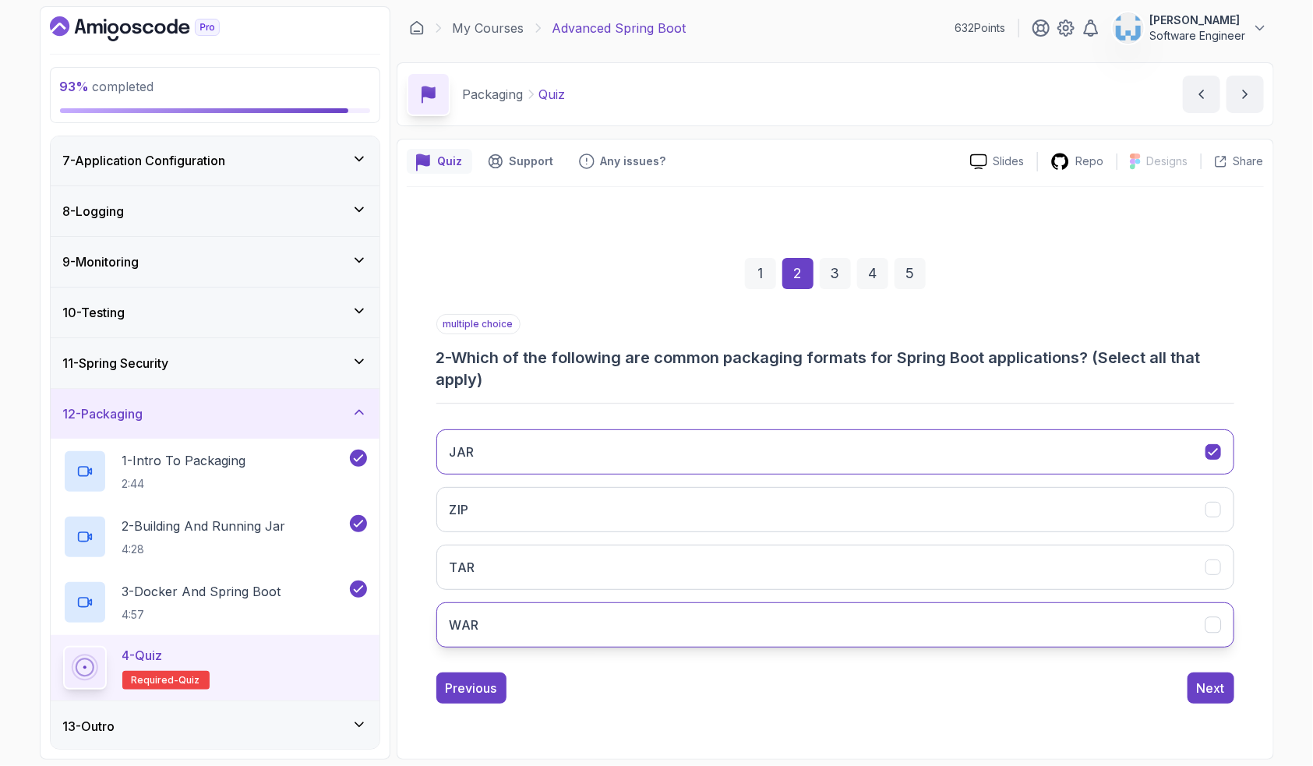
click at [570, 616] on button "WAR" at bounding box center [835, 624] width 798 height 45
click at [1213, 686] on div "Next" at bounding box center [1211, 688] width 28 height 19
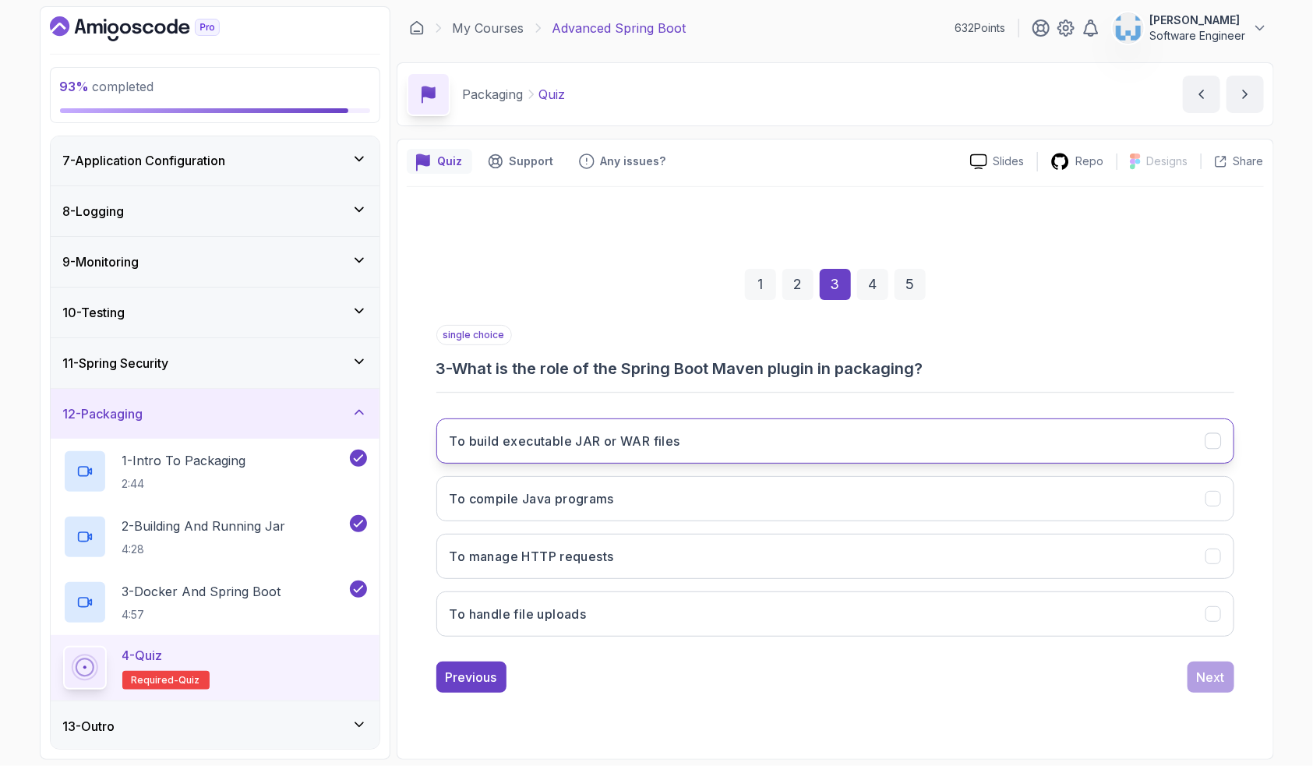
click at [566, 447] on h3 "To build executable JAR or WAR files" at bounding box center [565, 441] width 231 height 19
click at [549, 506] on h3 "To compile Java programs" at bounding box center [532, 498] width 165 height 19
click at [933, 440] on button "To build executable JAR or WAR files" at bounding box center [835, 441] width 798 height 45
click at [1213, 676] on div "Next" at bounding box center [1211, 677] width 28 height 19
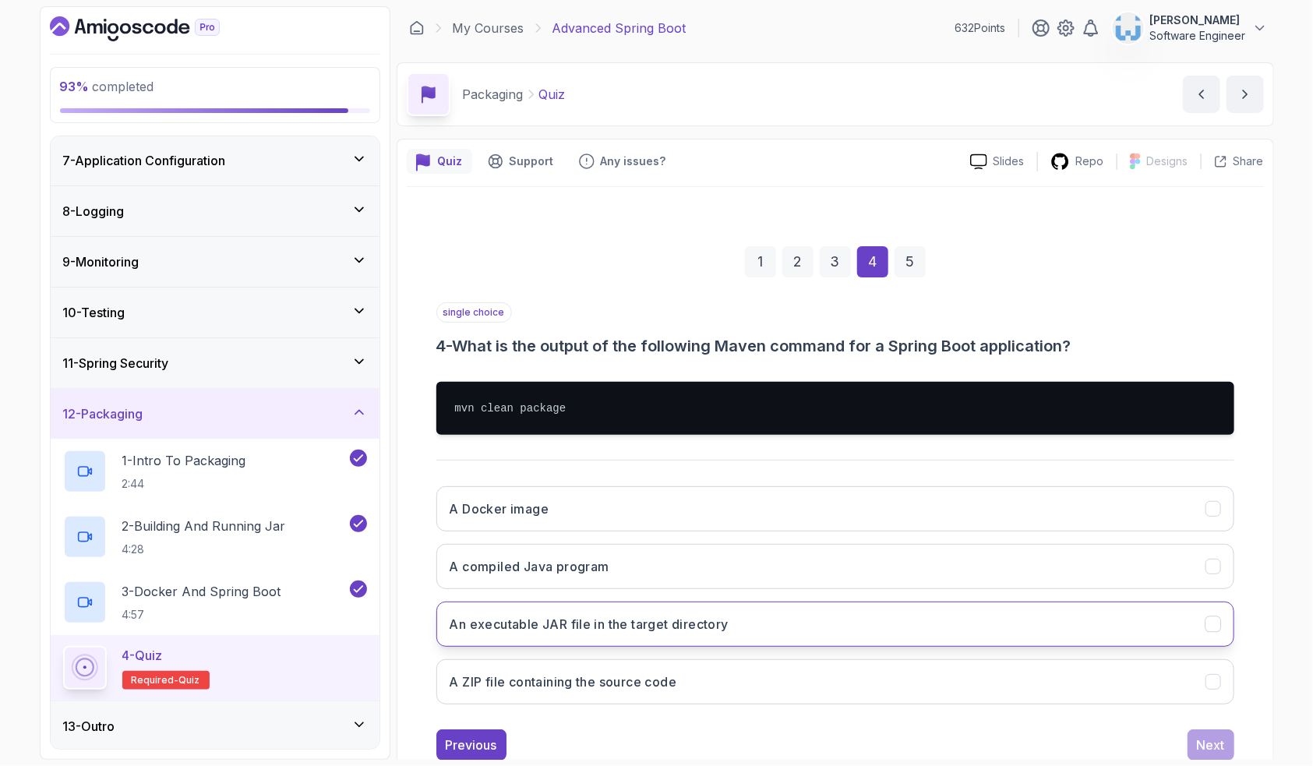
click at [575, 630] on h3 "An executable JAR file in the target directory" at bounding box center [589, 624] width 279 height 19
click at [1201, 736] on div "Next" at bounding box center [1211, 745] width 28 height 19
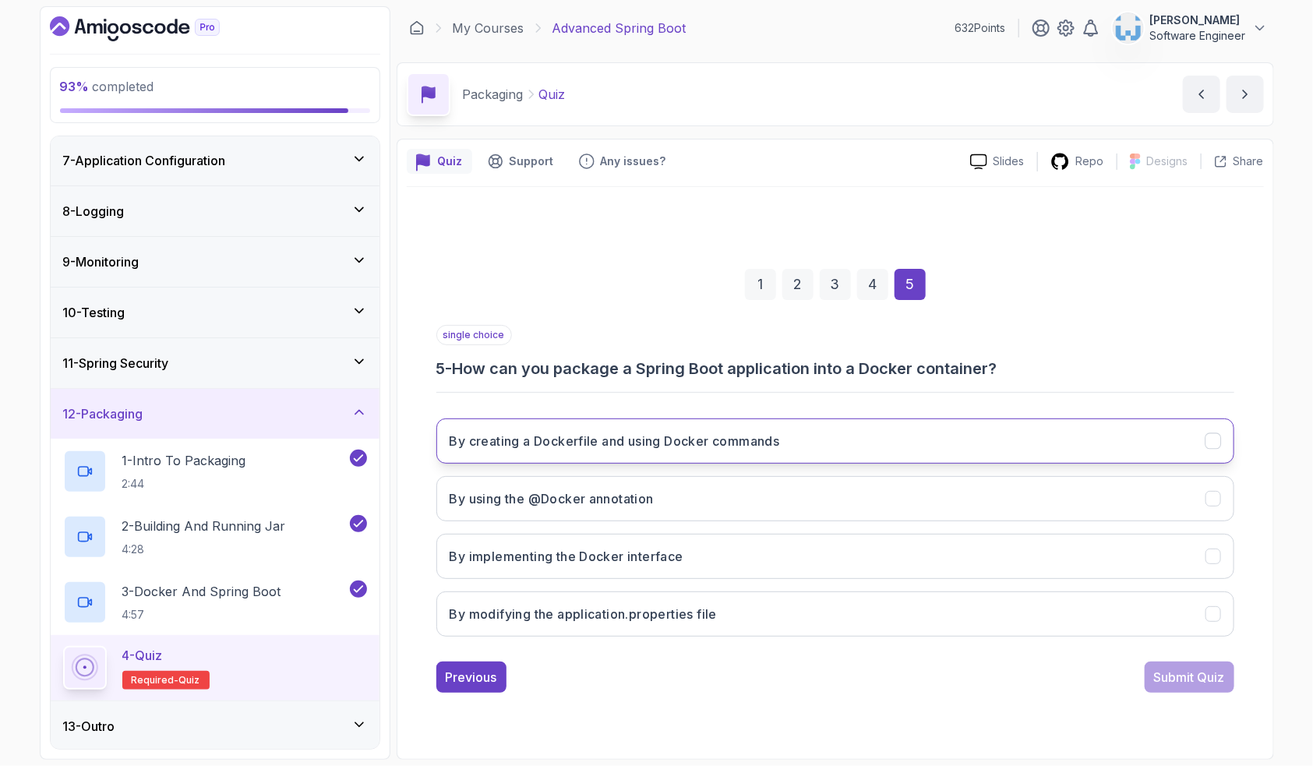
click at [587, 443] on h3 "By creating a Dockerfile and using Docker commands" at bounding box center [615, 441] width 330 height 19
click at [1170, 687] on button "Submit Quiz" at bounding box center [1190, 677] width 90 height 31
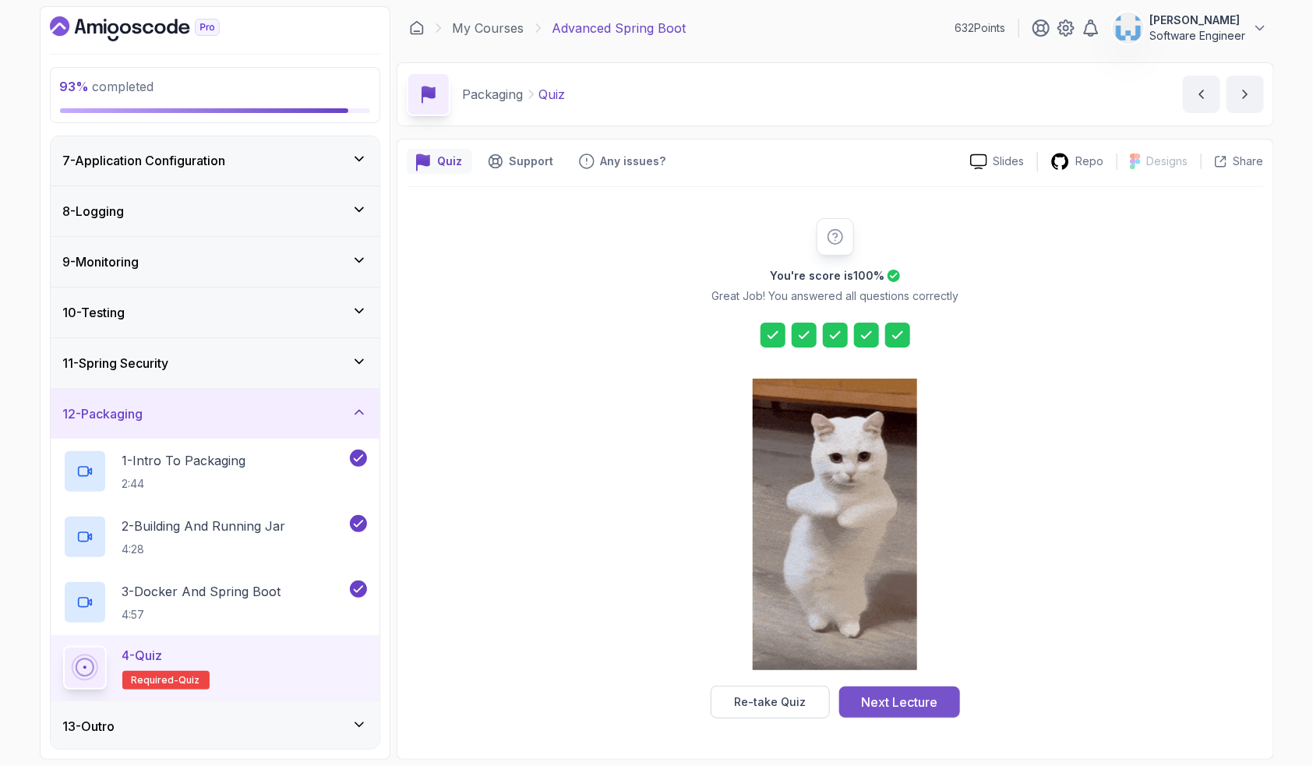
click at [893, 710] on div "Next Lecture" at bounding box center [899, 702] width 76 height 19
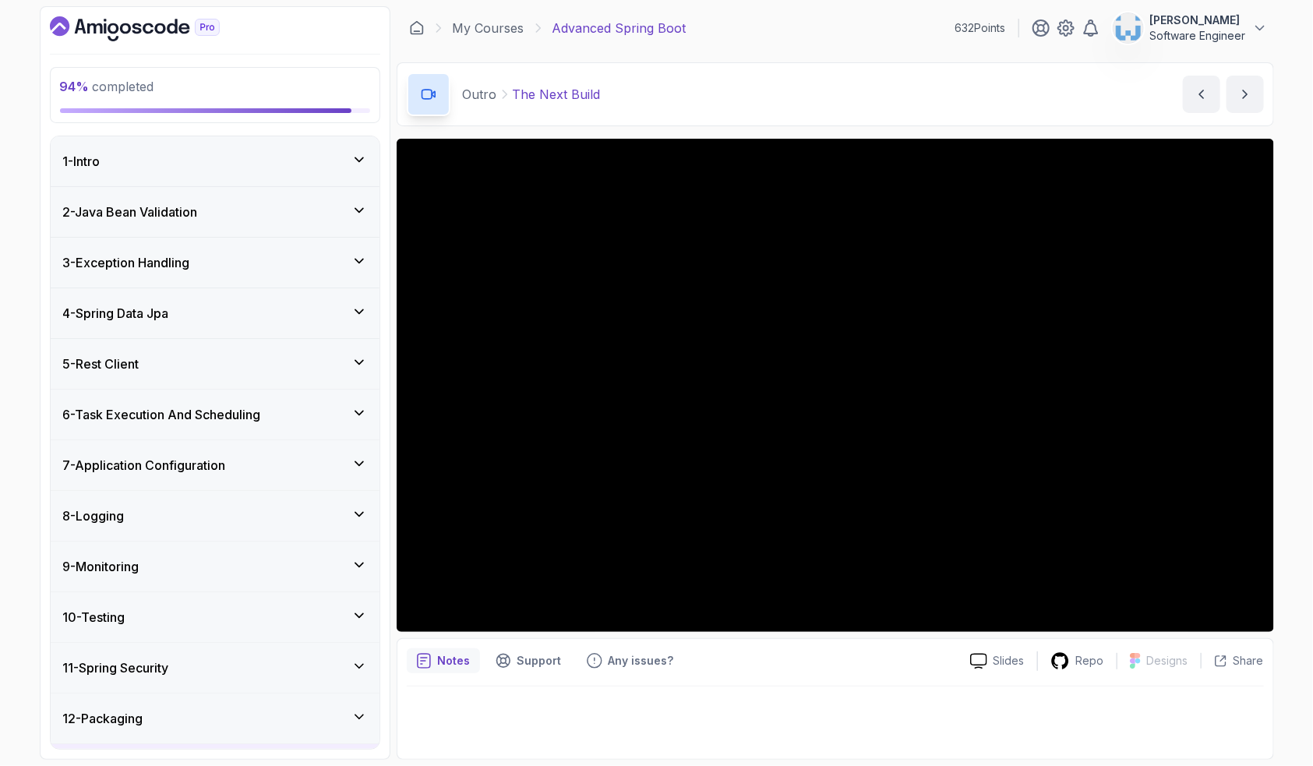
click at [218, 162] on div "1 - Intro" at bounding box center [215, 161] width 304 height 19
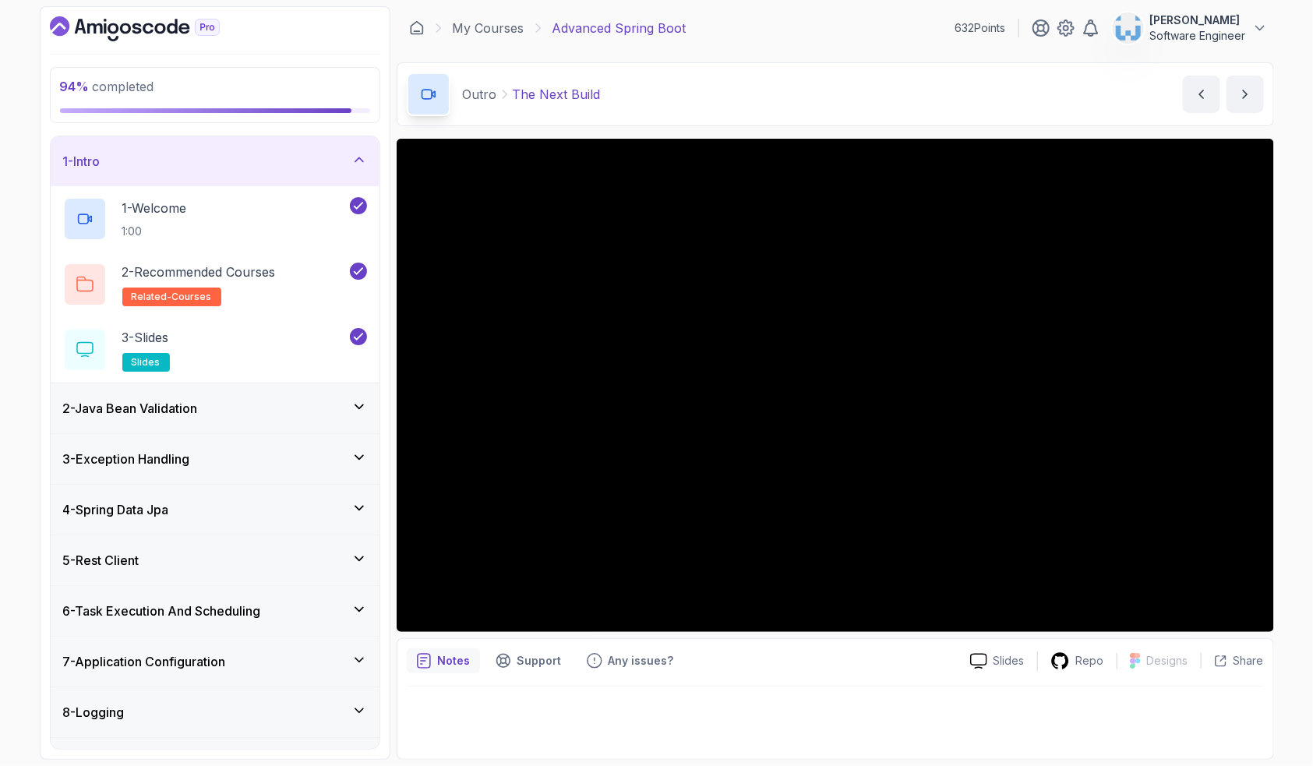
click at [235, 416] on div "2 - Java Bean Validation" at bounding box center [215, 408] width 304 height 19
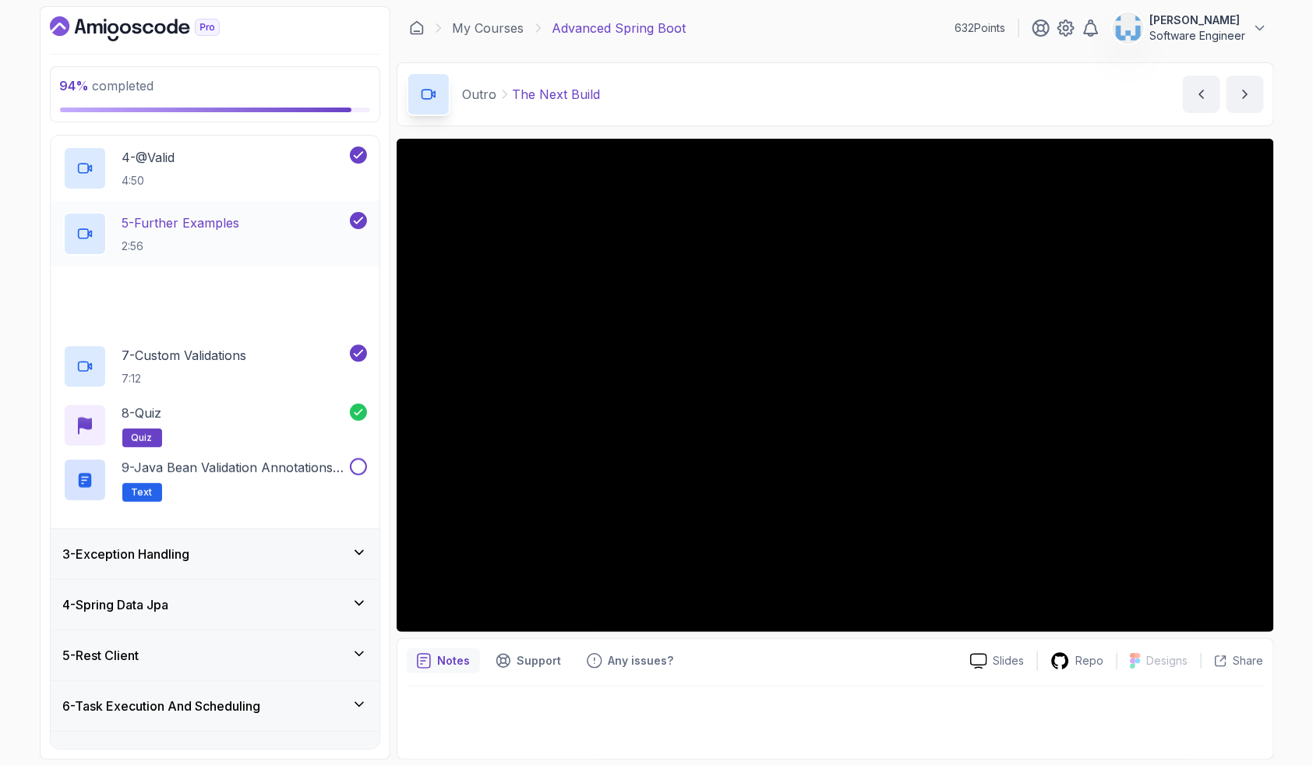
scroll to position [328, 0]
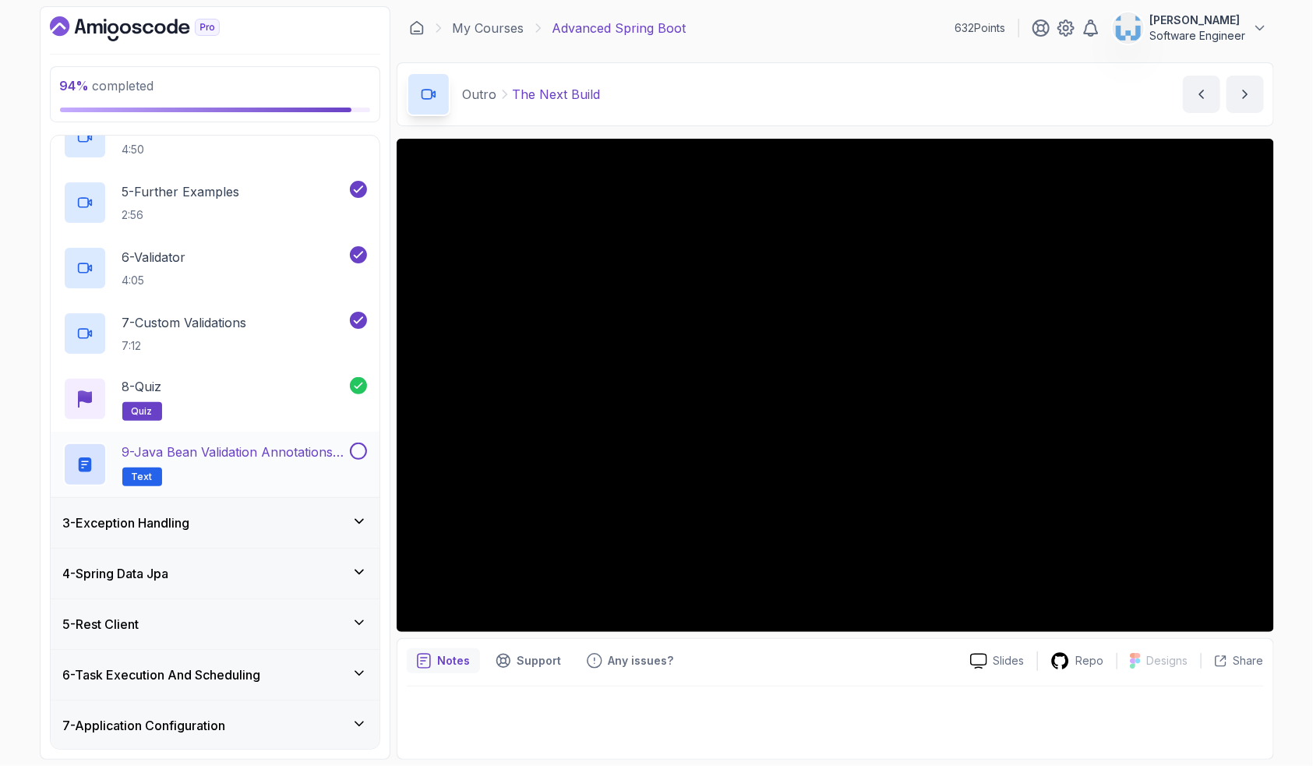
click at [291, 457] on p "9 - Java Bean Validation Annotations Cheat Sheet" at bounding box center [234, 452] width 224 height 19
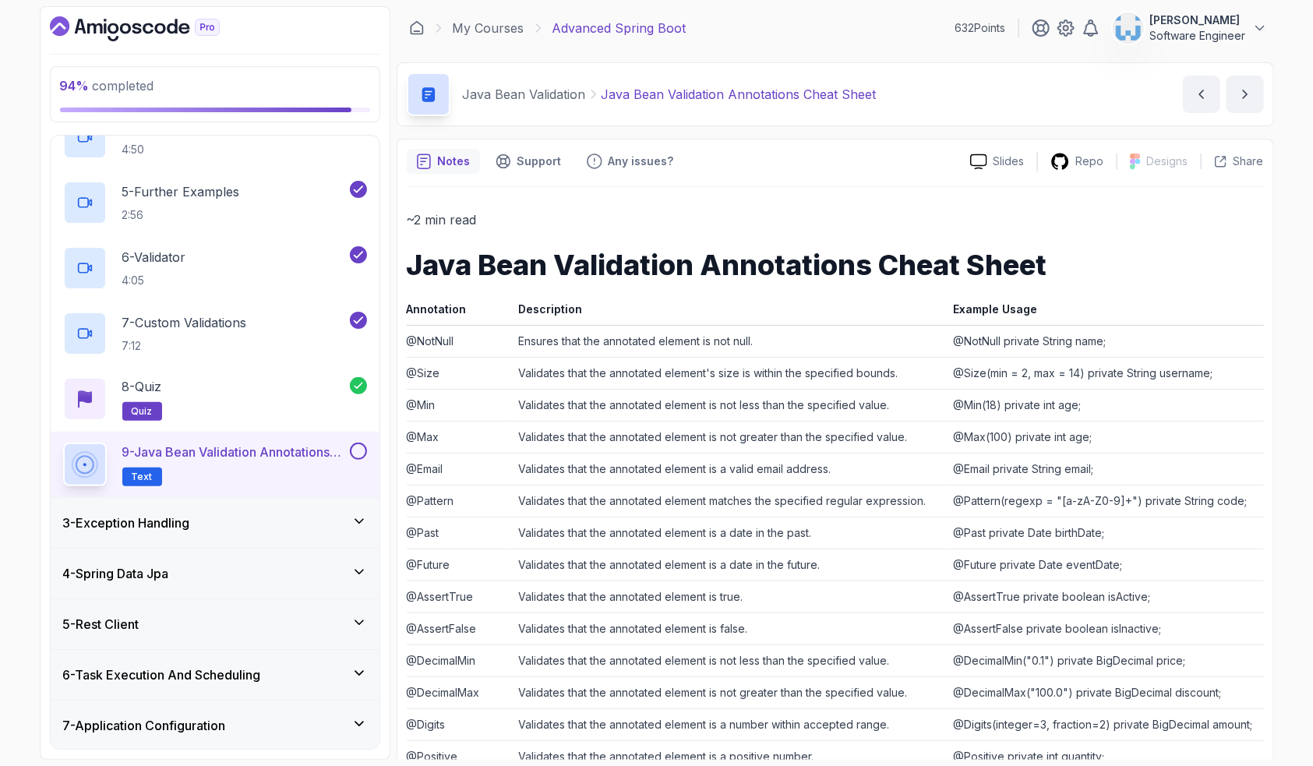
click at [360, 453] on button at bounding box center [358, 451] width 17 height 17
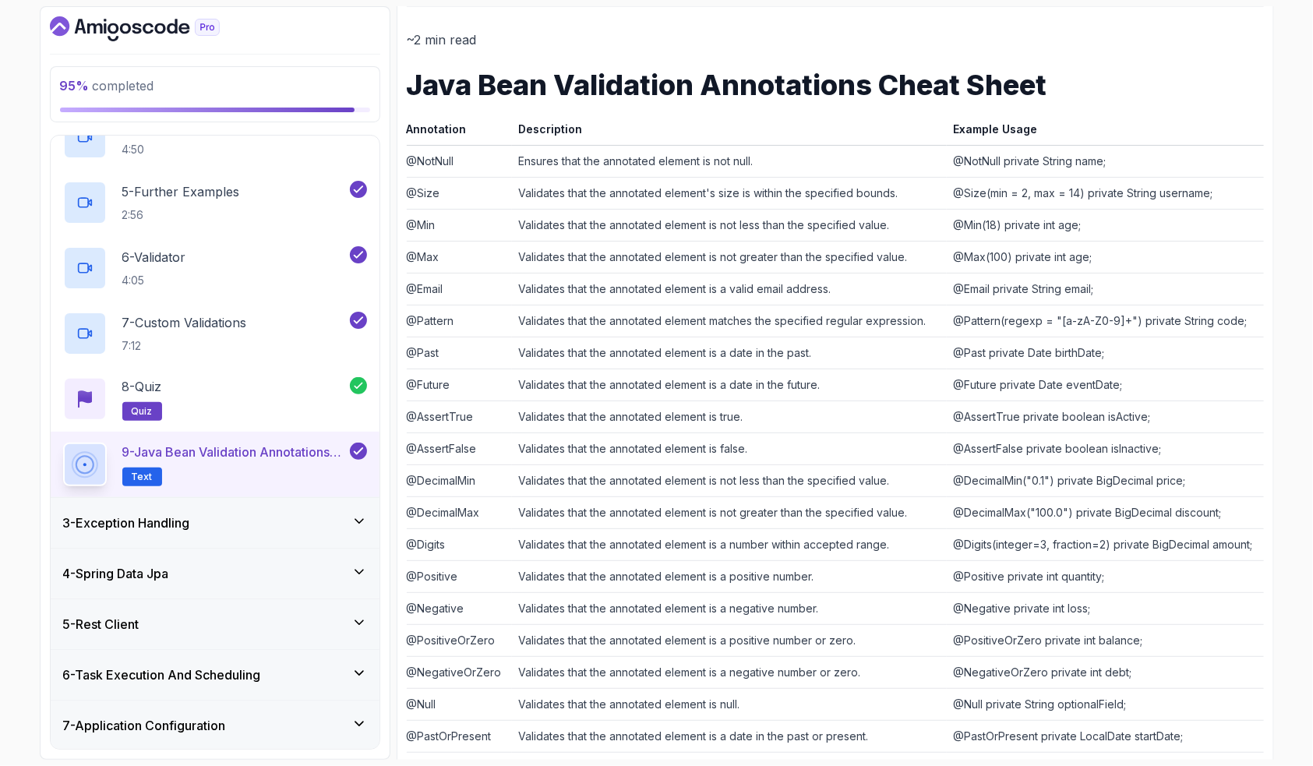
scroll to position [234, 0]
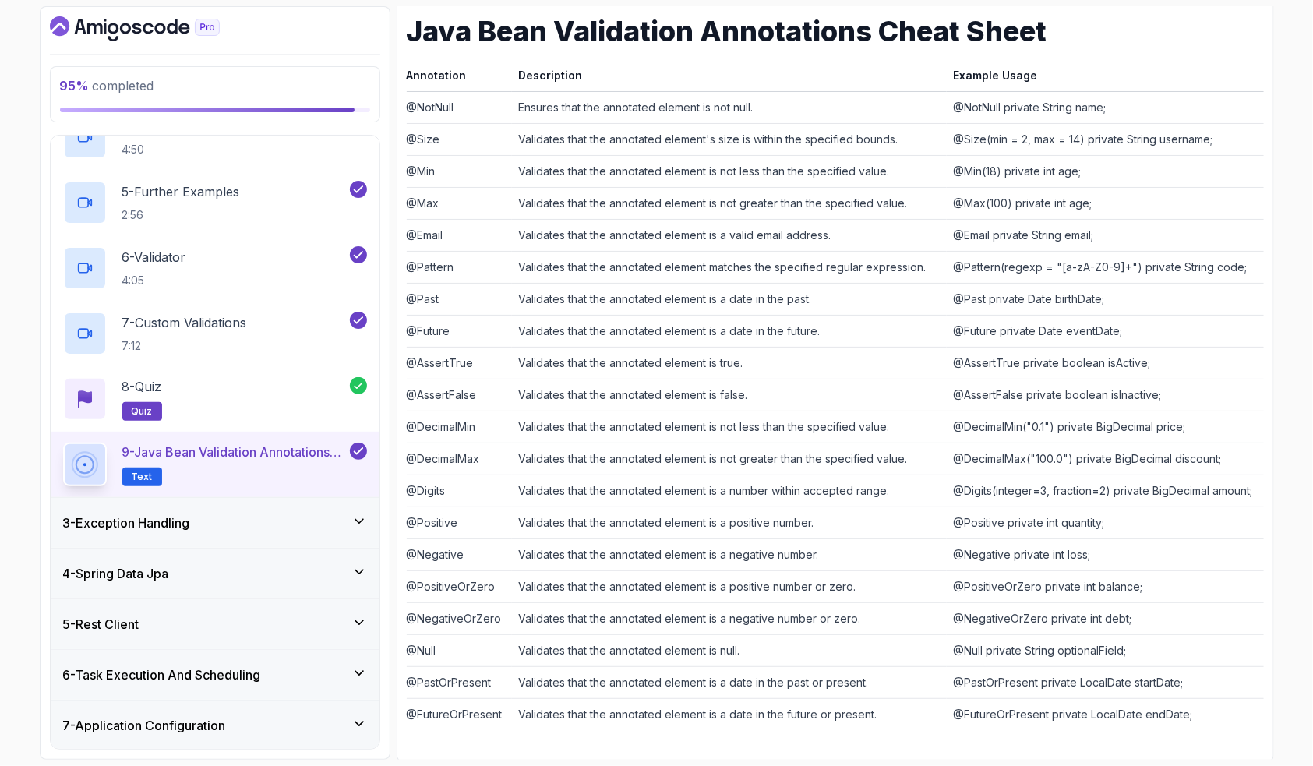
click at [299, 526] on div "3 - Exception Handling" at bounding box center [215, 523] width 304 height 19
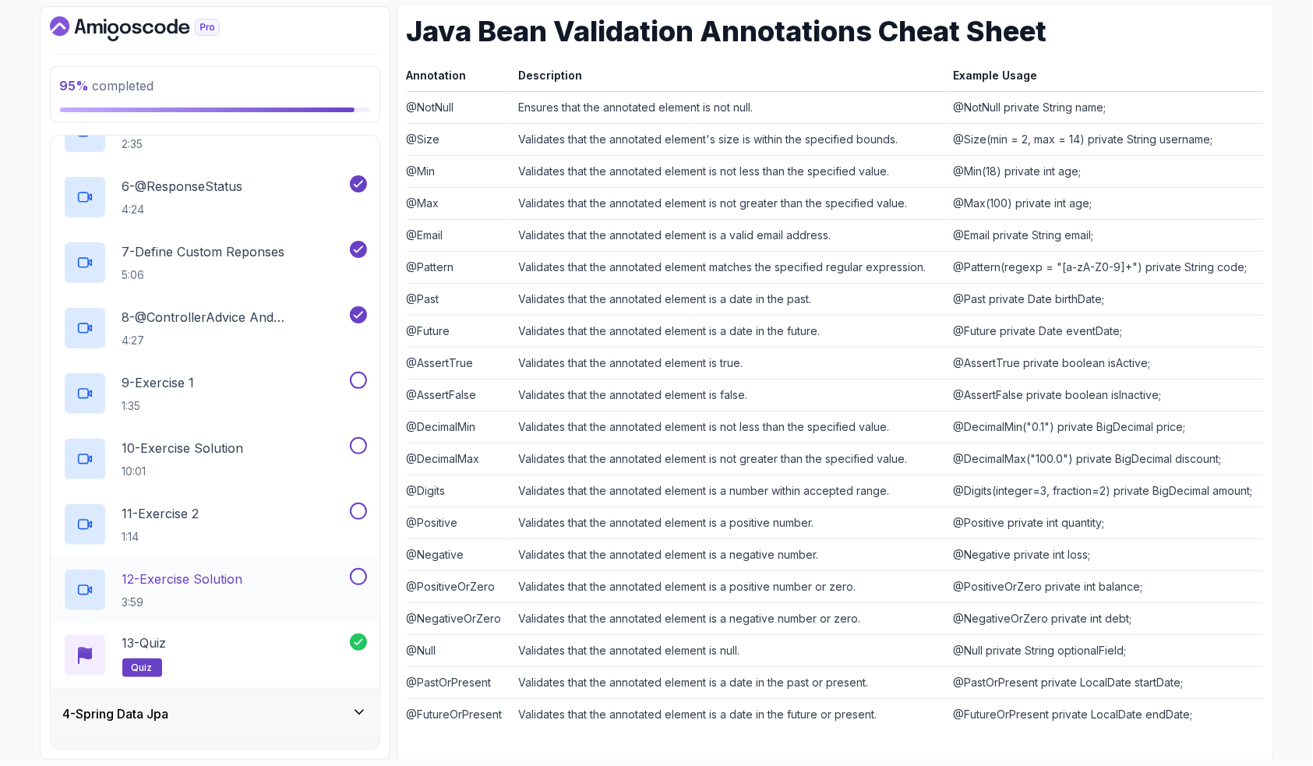
scroll to position [504, 0]
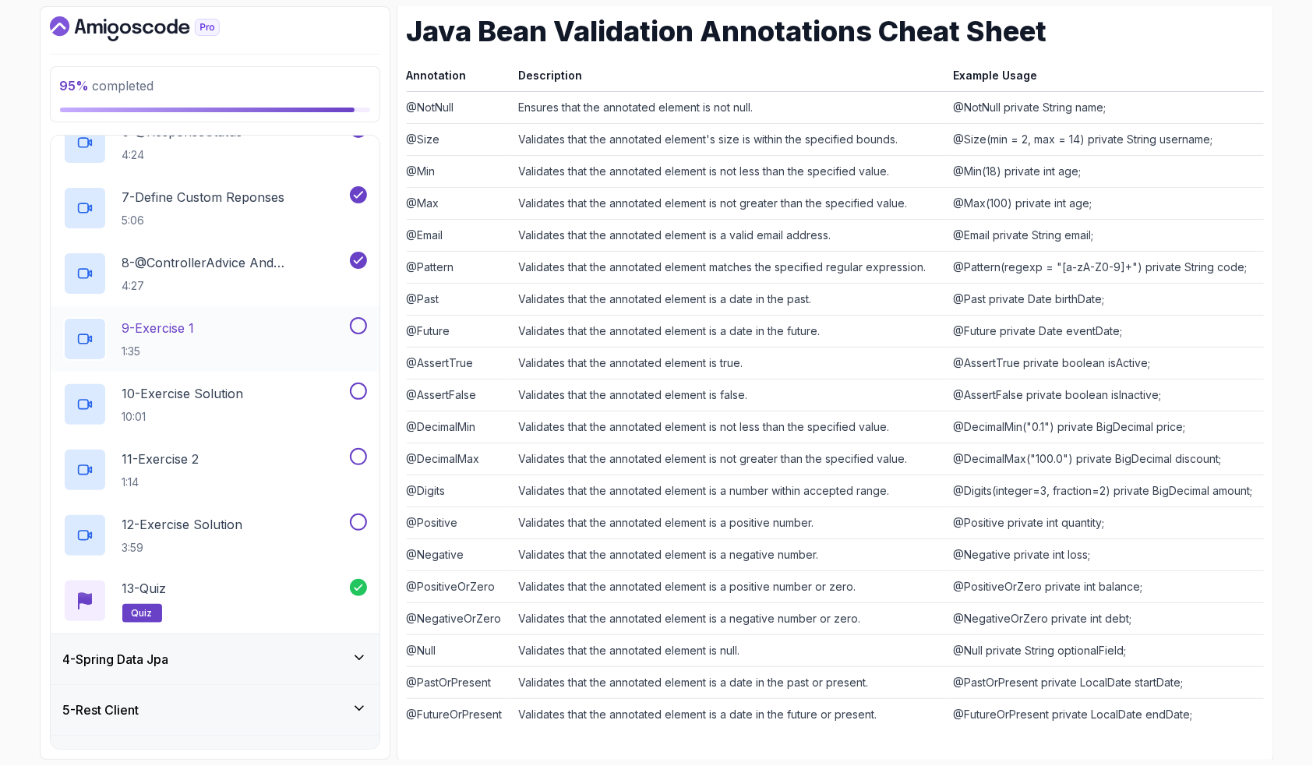
click at [361, 330] on button at bounding box center [358, 325] width 17 height 17
click at [359, 390] on button at bounding box center [358, 391] width 17 height 17
click at [359, 457] on button at bounding box center [358, 456] width 17 height 17
click at [361, 524] on button at bounding box center [358, 522] width 17 height 17
click at [333, 651] on div "4 - Spring Data Jpa" at bounding box center [215, 659] width 304 height 19
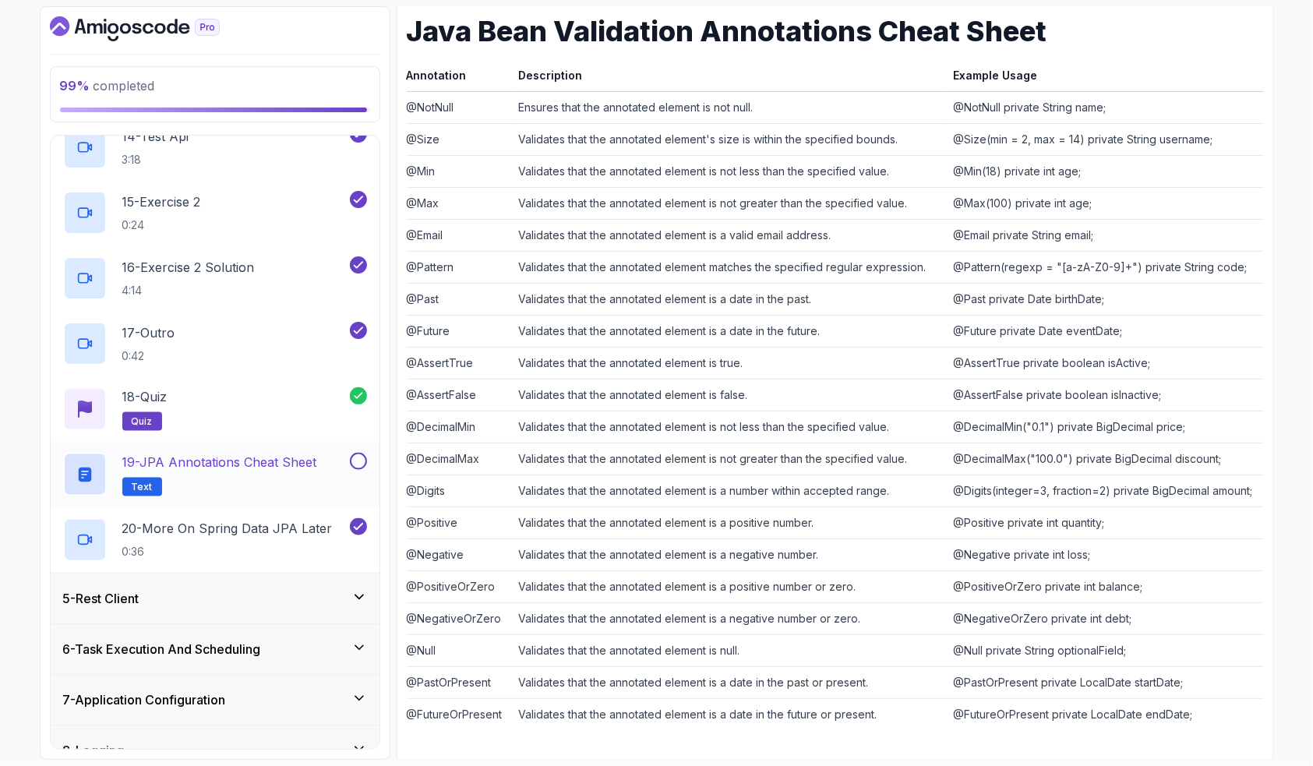
scroll to position [1076, 0]
click at [299, 472] on h2 "19 - JPA Annotations Cheat Sheet Text" at bounding box center [219, 473] width 195 height 44
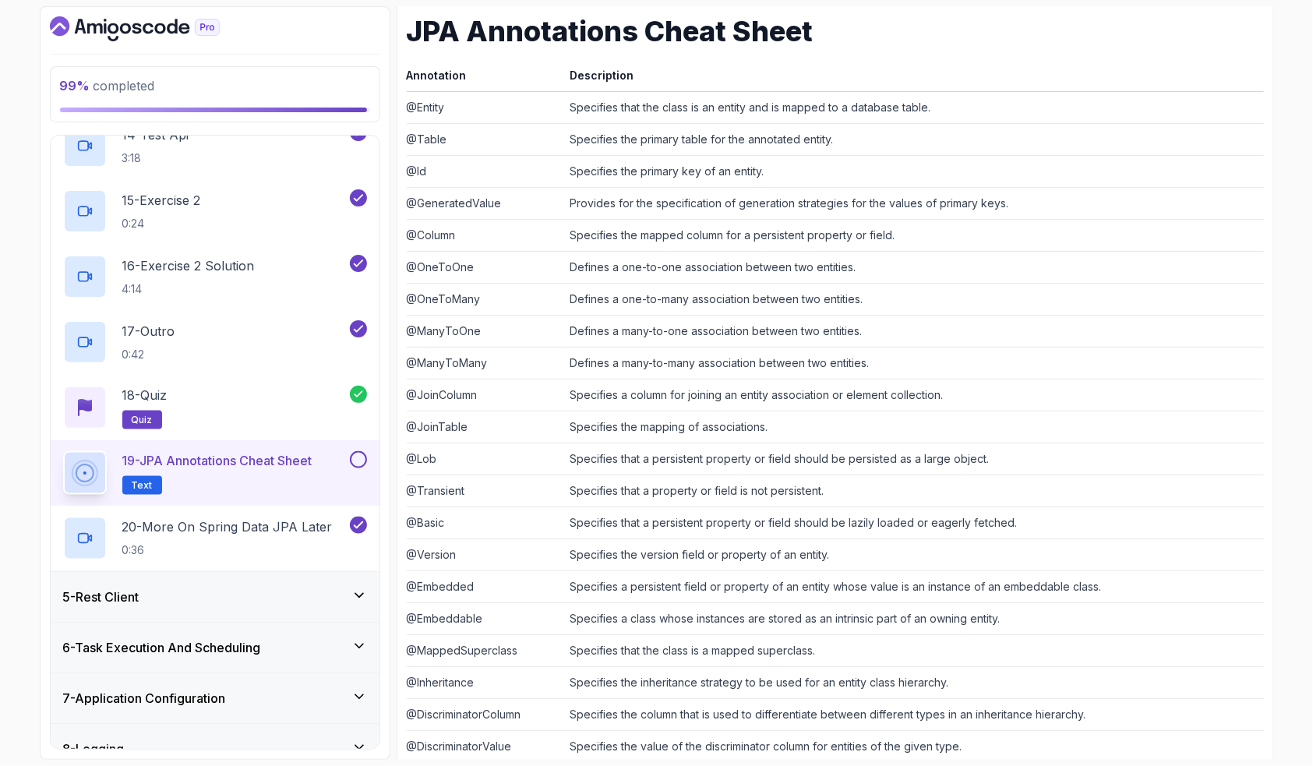
click at [359, 460] on button at bounding box center [358, 459] width 17 height 17
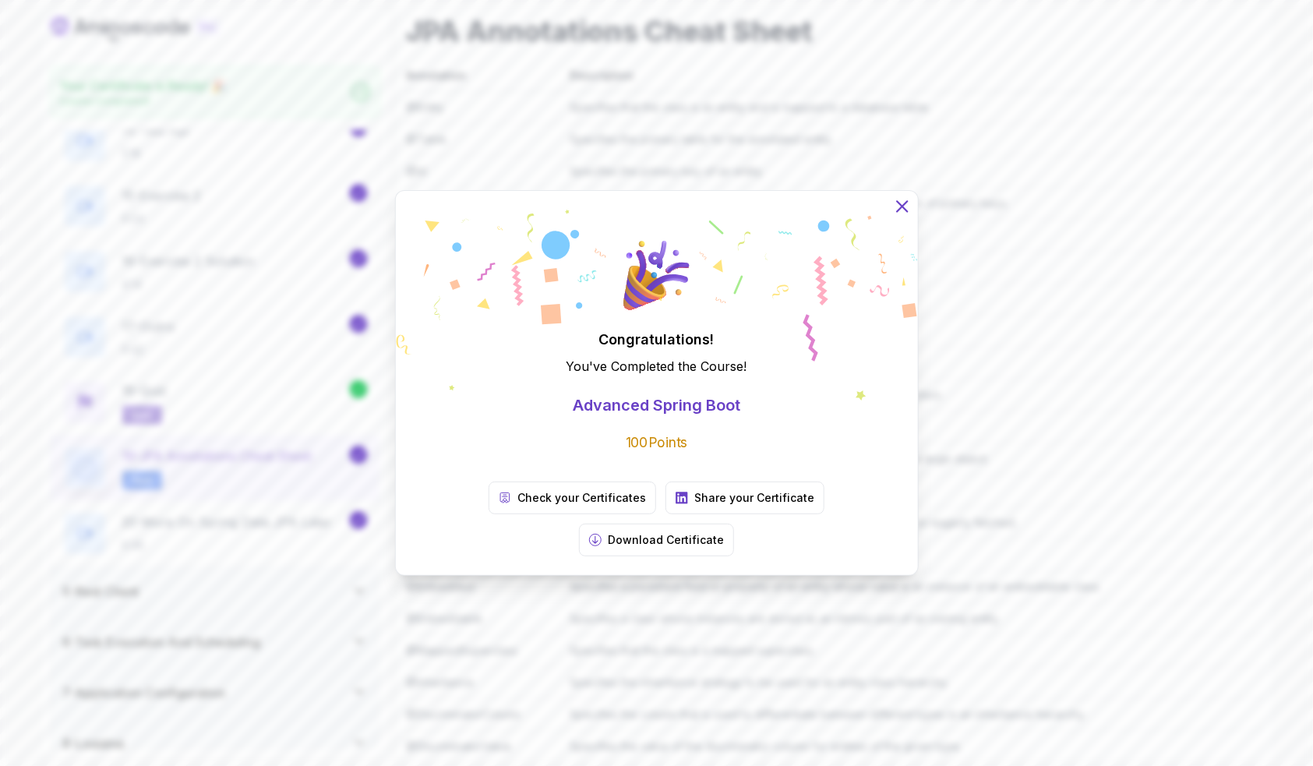
click at [892, 217] on icon at bounding box center [902, 206] width 20 height 20
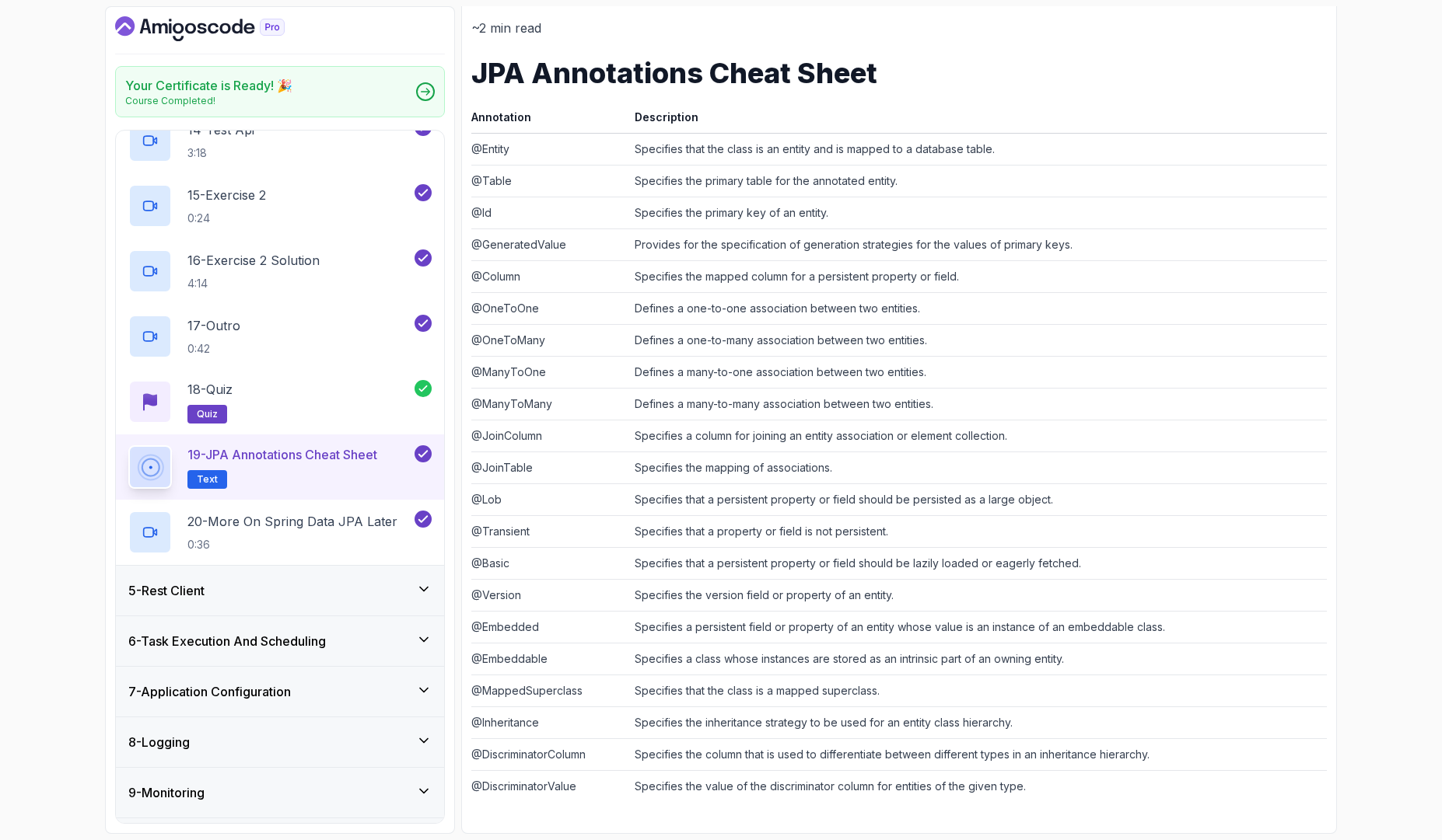
scroll to position [192, 0]
click at [1027, 481] on td "Specifies the mapping of associations." at bounding box center [978, 468] width 699 height 32
click at [196, 19] on icon "Dashboard" at bounding box center [200, 28] width 170 height 25
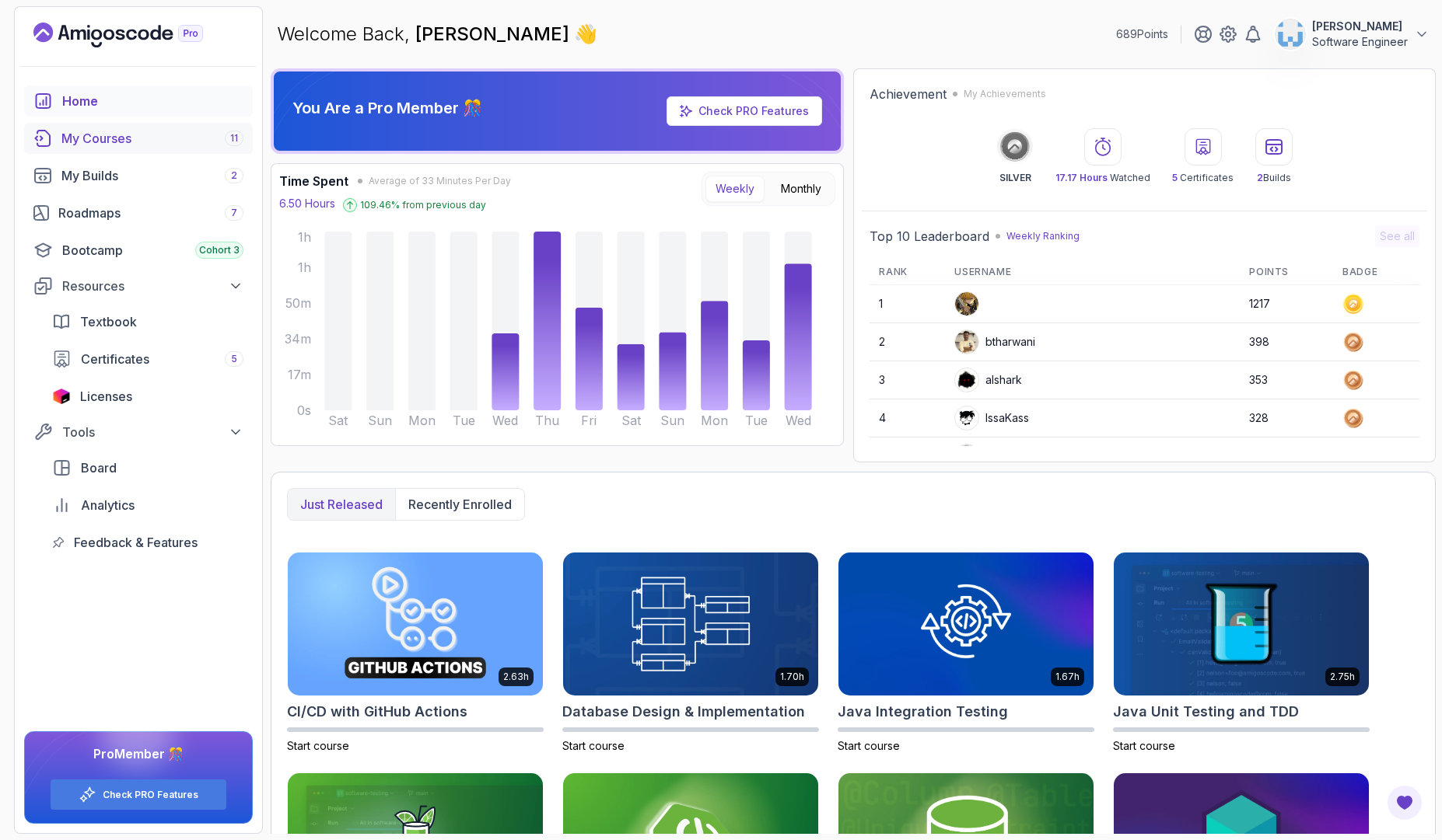
click at [83, 140] on div "My Courses 11" at bounding box center [153, 138] width 182 height 19
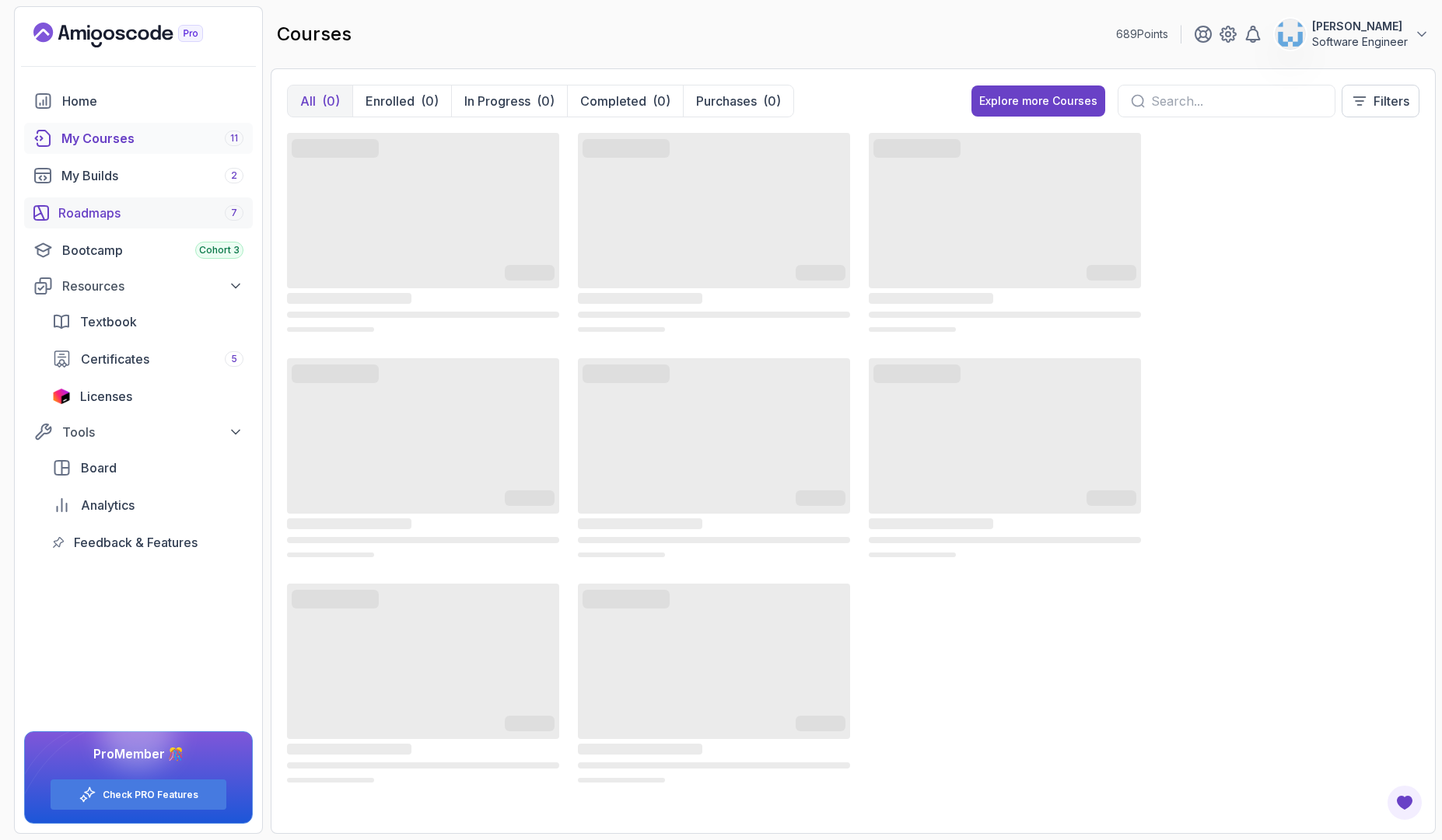
click at [88, 210] on div "Roadmaps 7" at bounding box center [150, 212] width 185 height 19
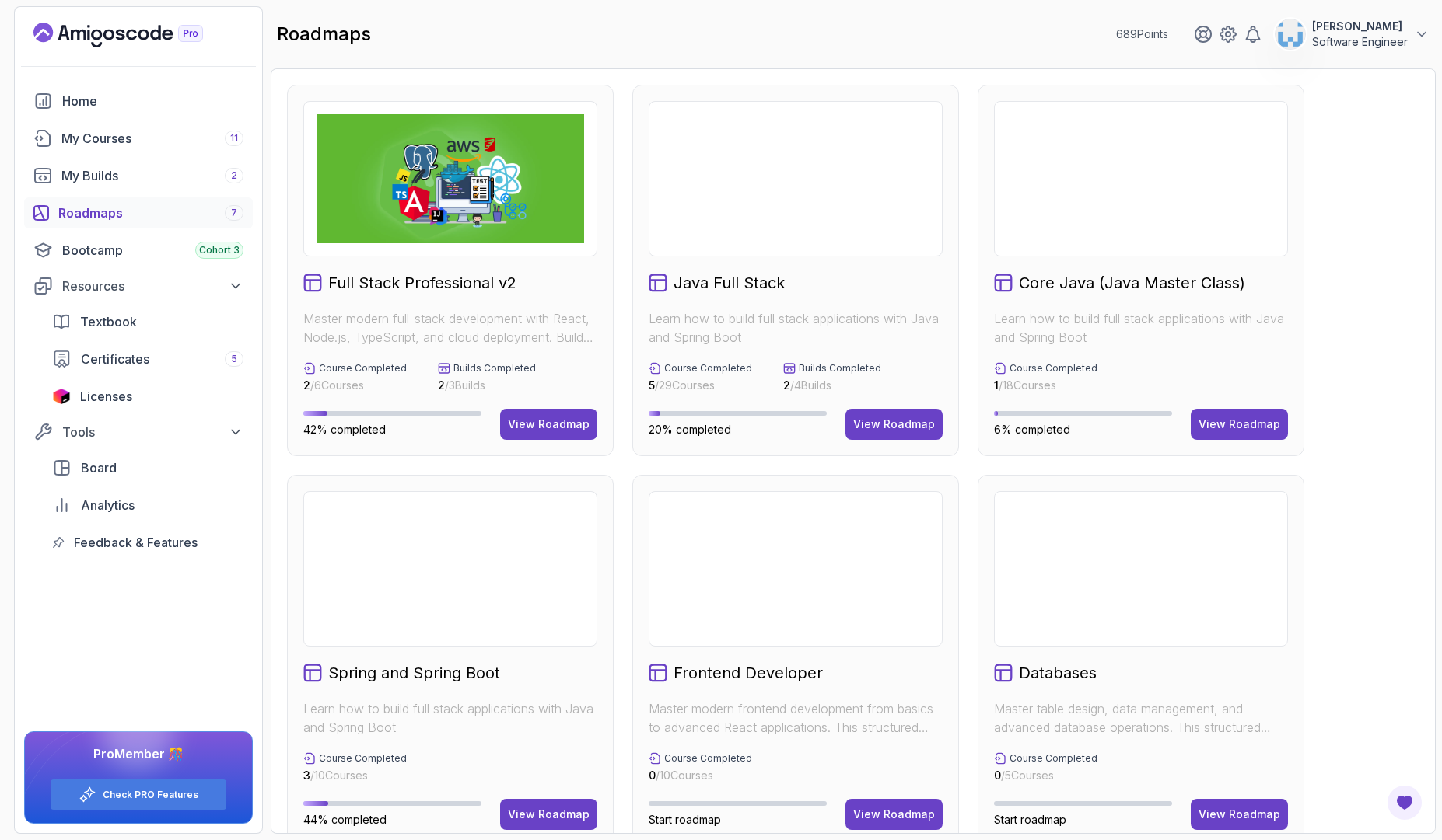
click at [472, 673] on h2 "Spring and Spring Boot" at bounding box center [414, 673] width 172 height 22
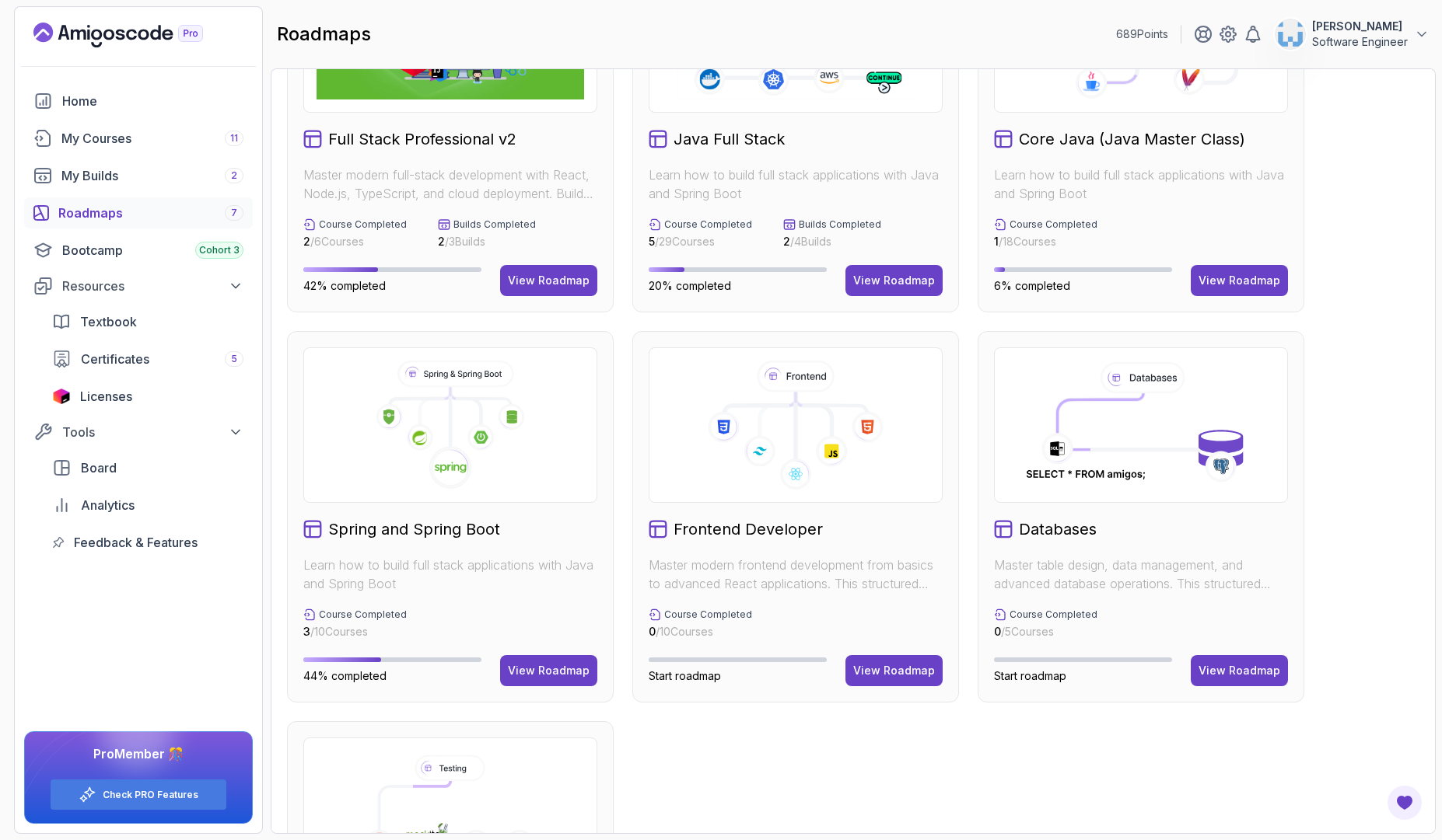
scroll to position [140, 0]
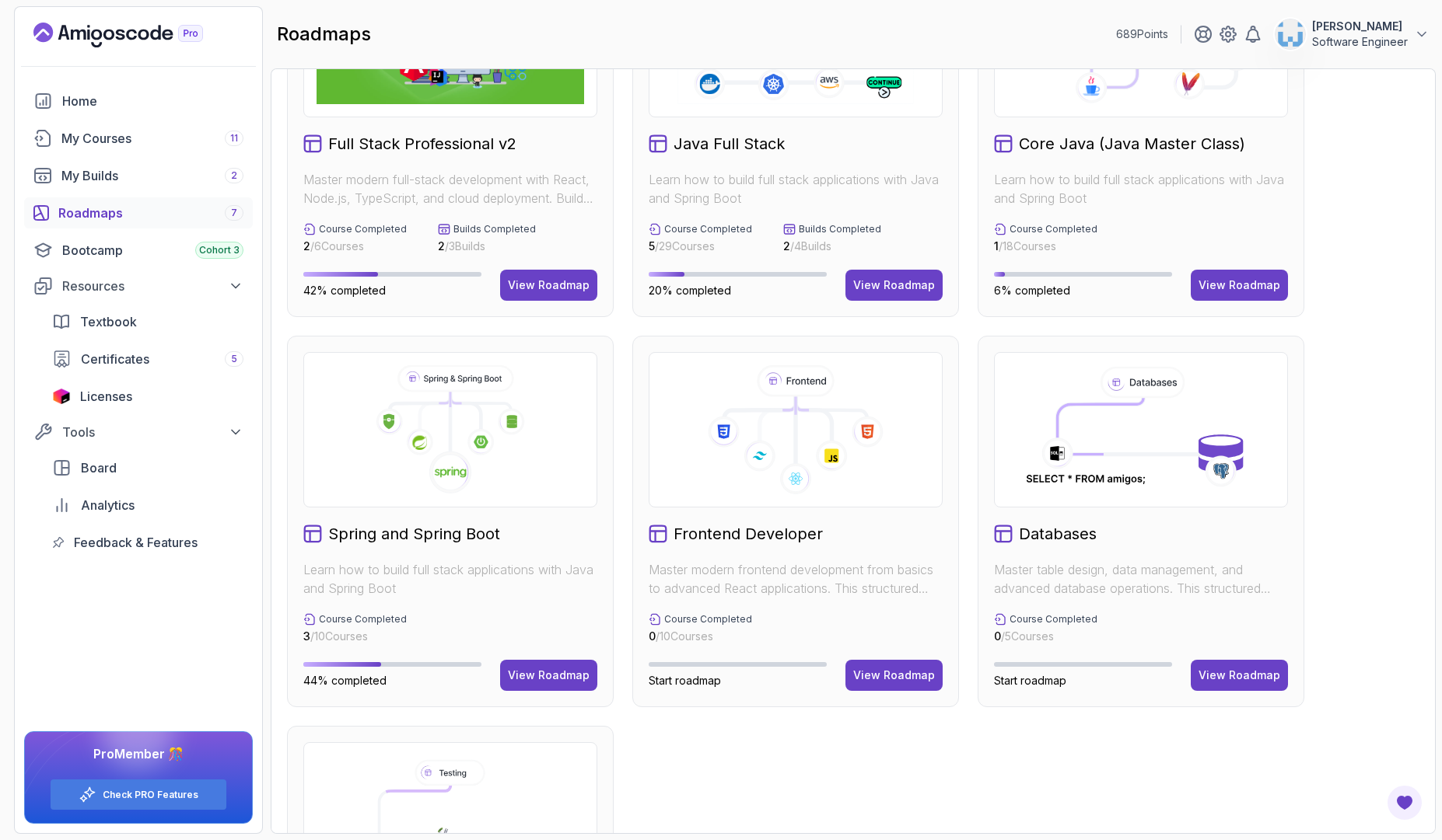
click at [432, 536] on h2 "Spring and Spring Boot" at bounding box center [414, 535] width 172 height 22
click at [541, 669] on div "View Roadmap" at bounding box center [549, 675] width 82 height 16
click at [565, 283] on div "View Roadmap" at bounding box center [549, 285] width 82 height 16
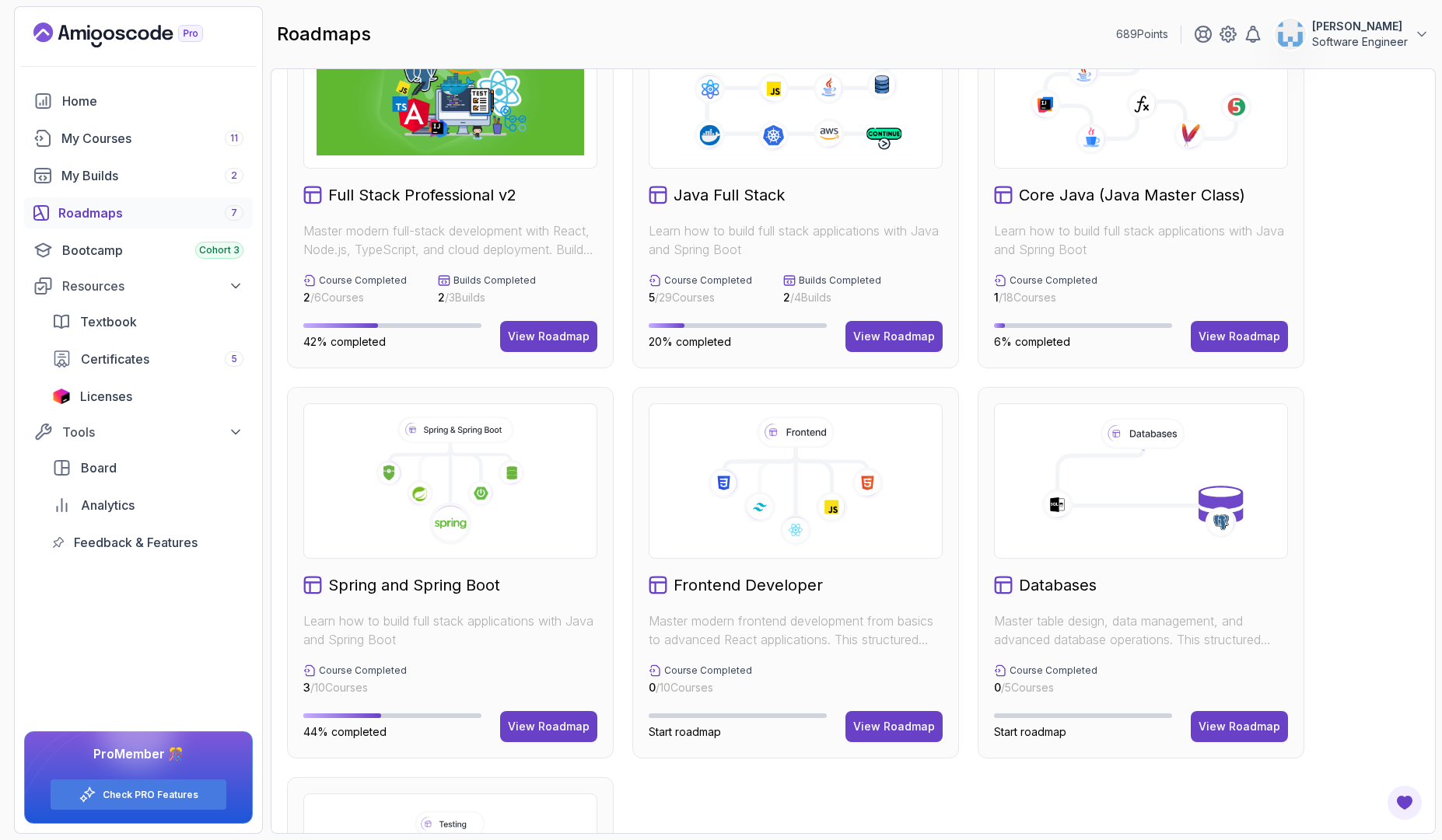
scroll to position [0, 0]
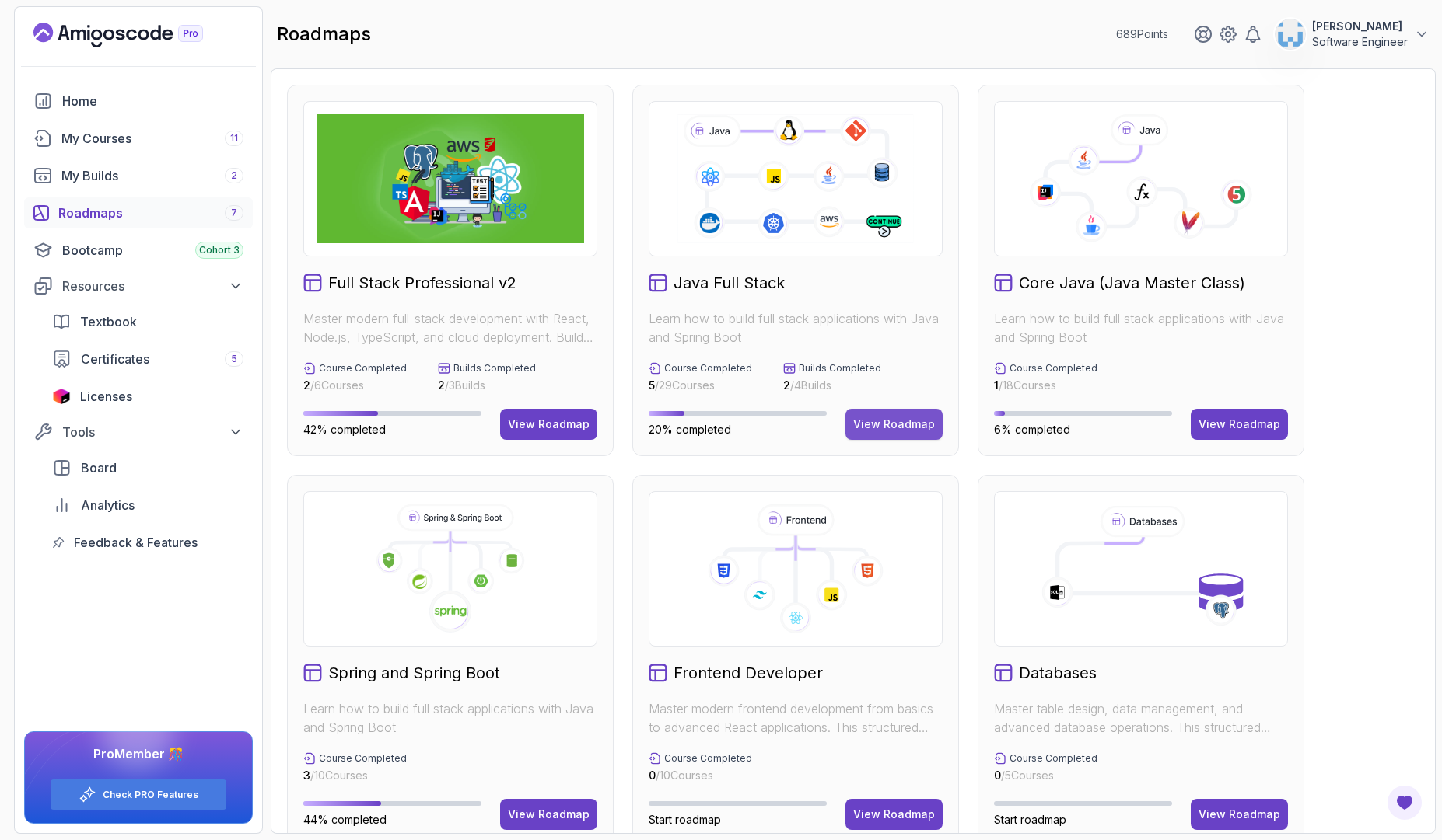
click at [915, 428] on div "View Roadmap" at bounding box center [894, 425] width 82 height 16
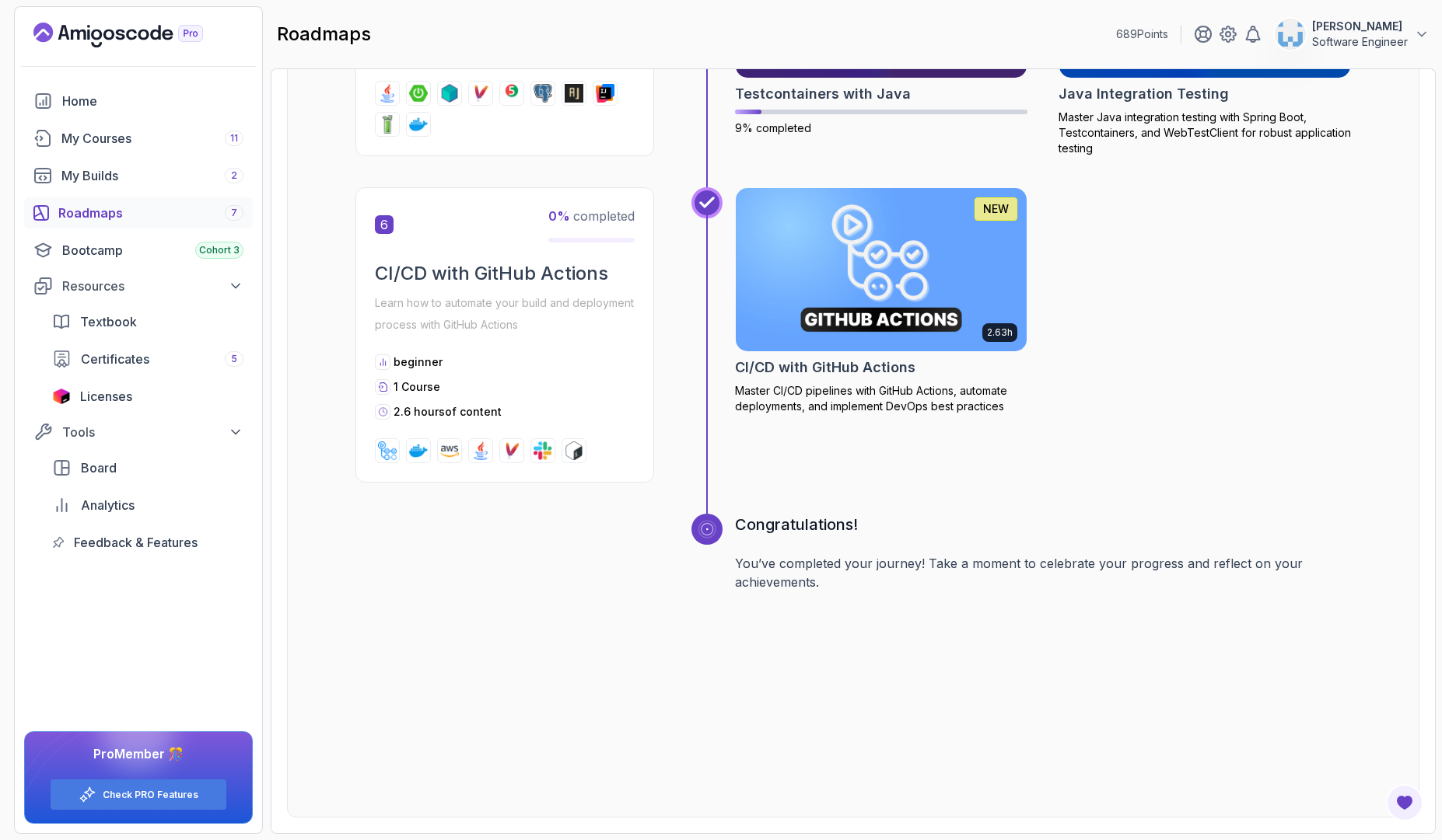
scroll to position [2034, 0]
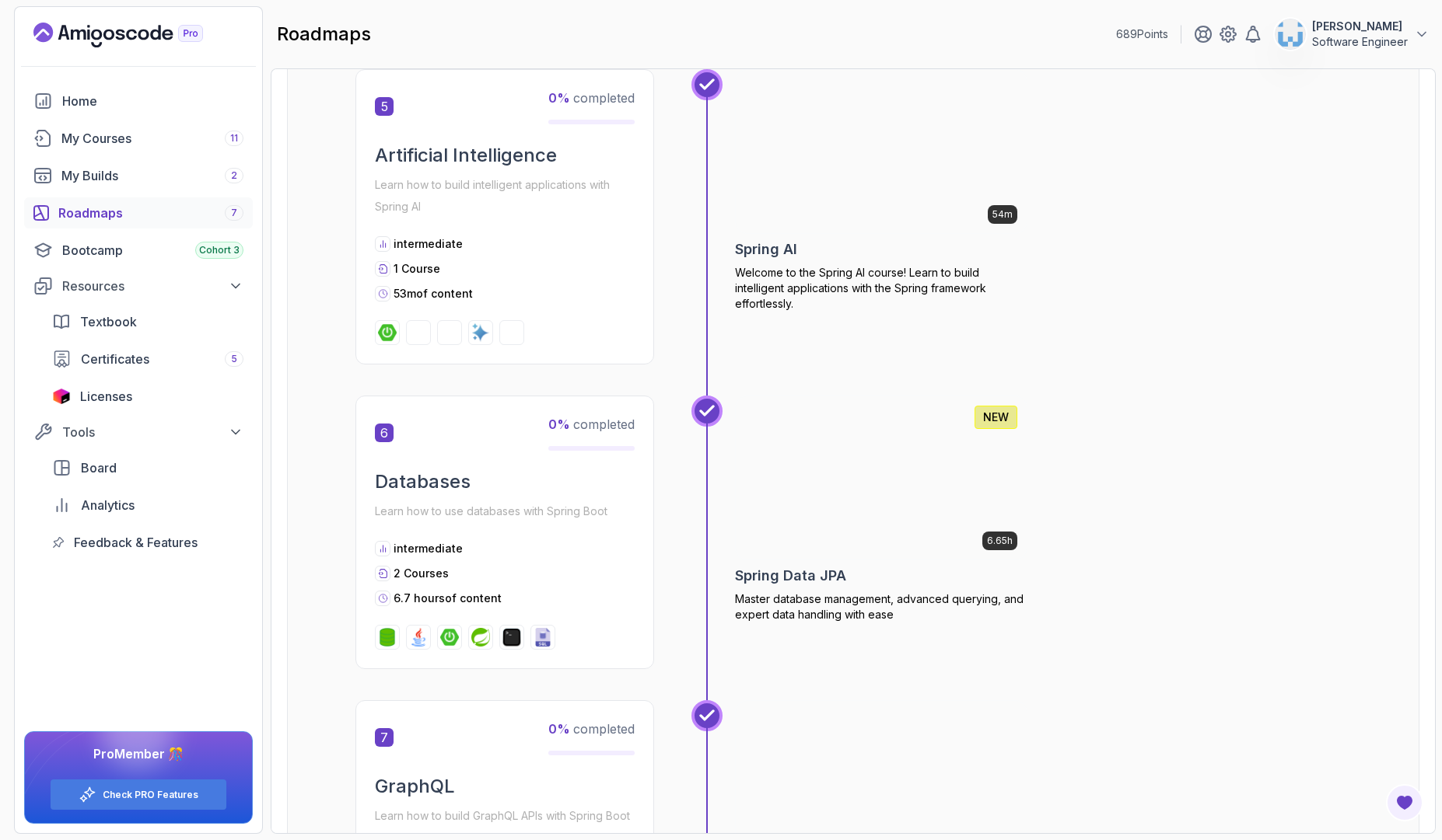
scroll to position [1692, 0]
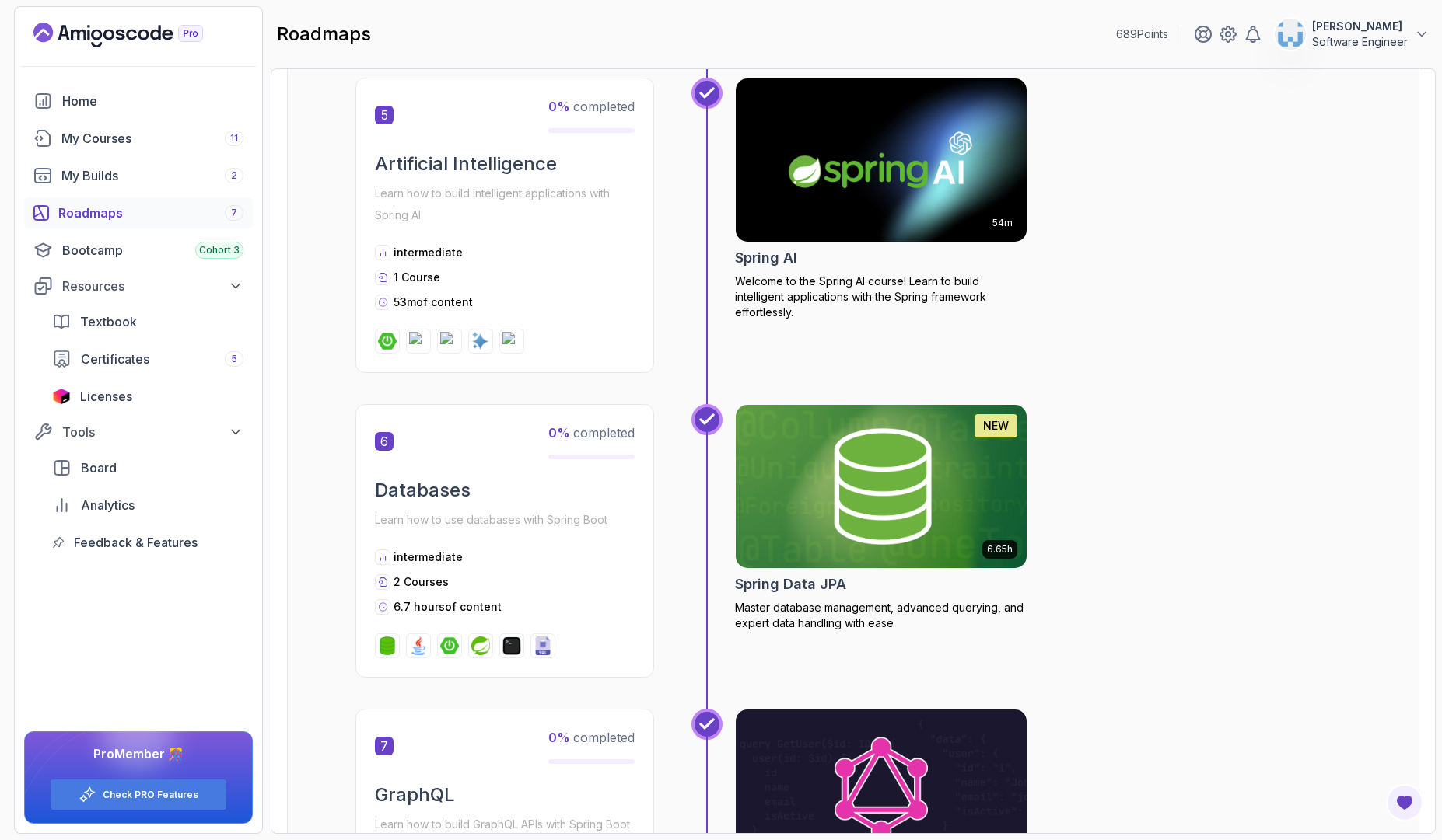
click at [829, 588] on h2 "Spring Data JPA" at bounding box center [789, 585] width 111 height 22
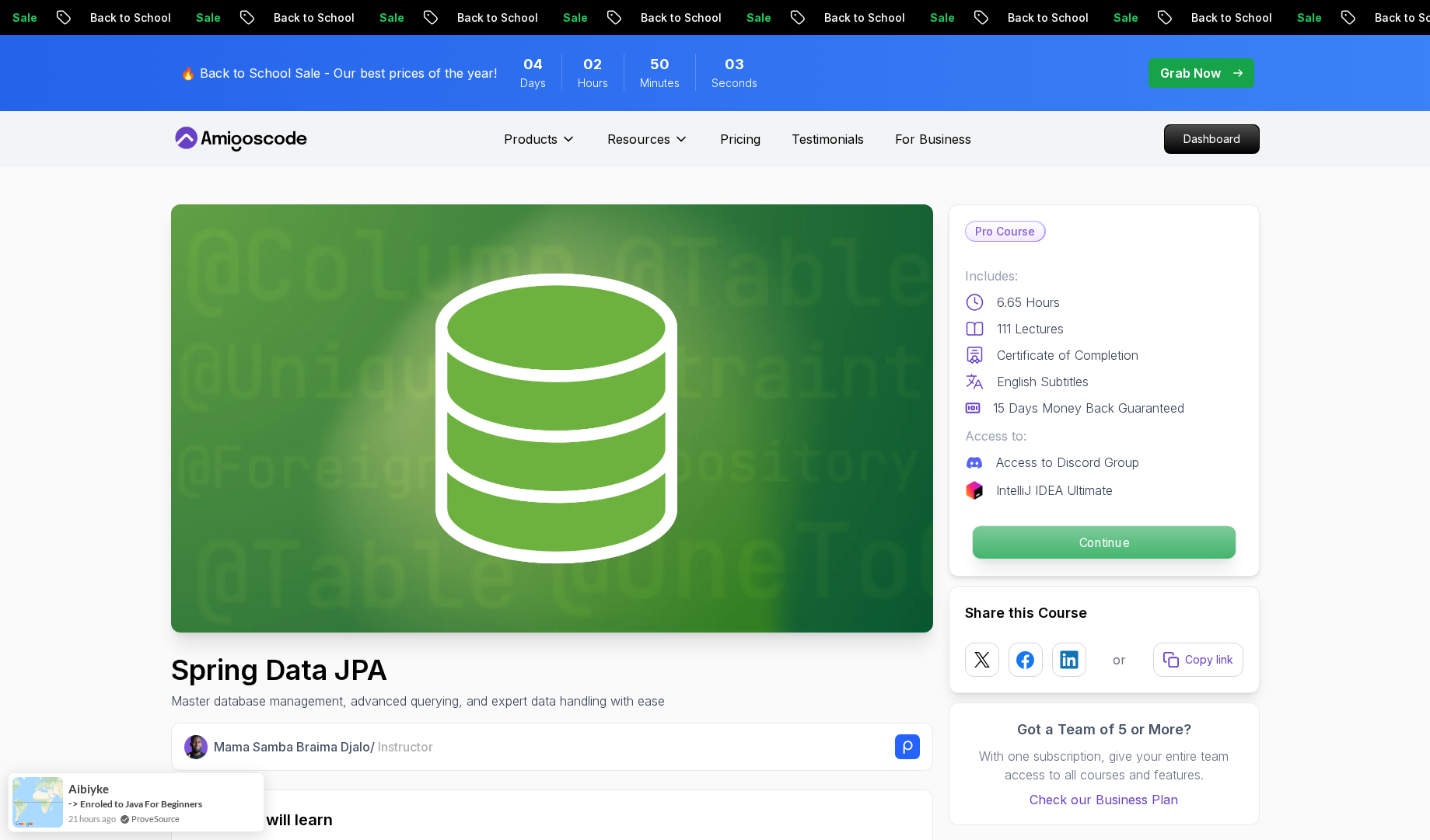
click at [1098, 545] on p "Continue" at bounding box center [1103, 543] width 262 height 33
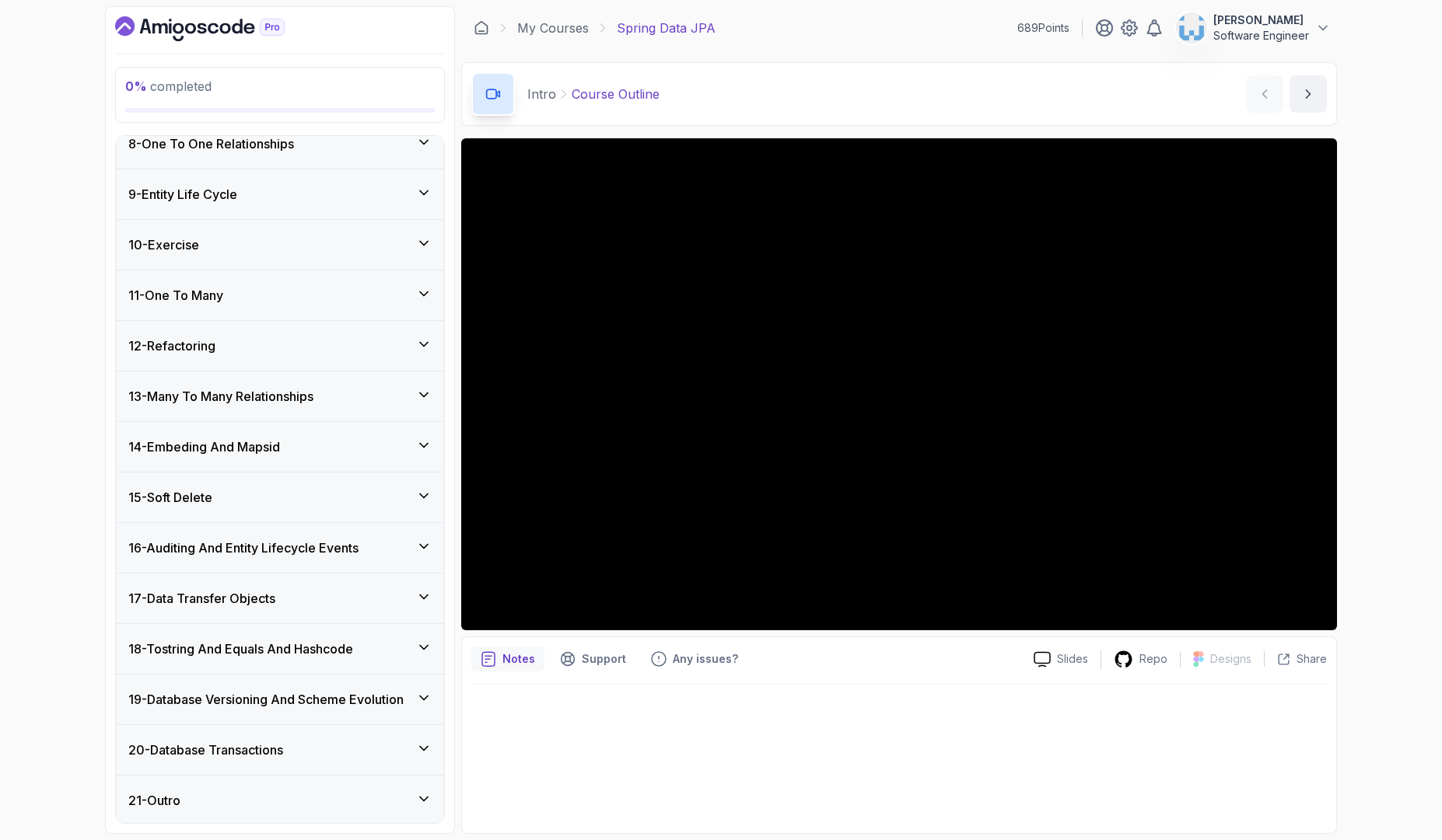
scroll to position [634, 0]
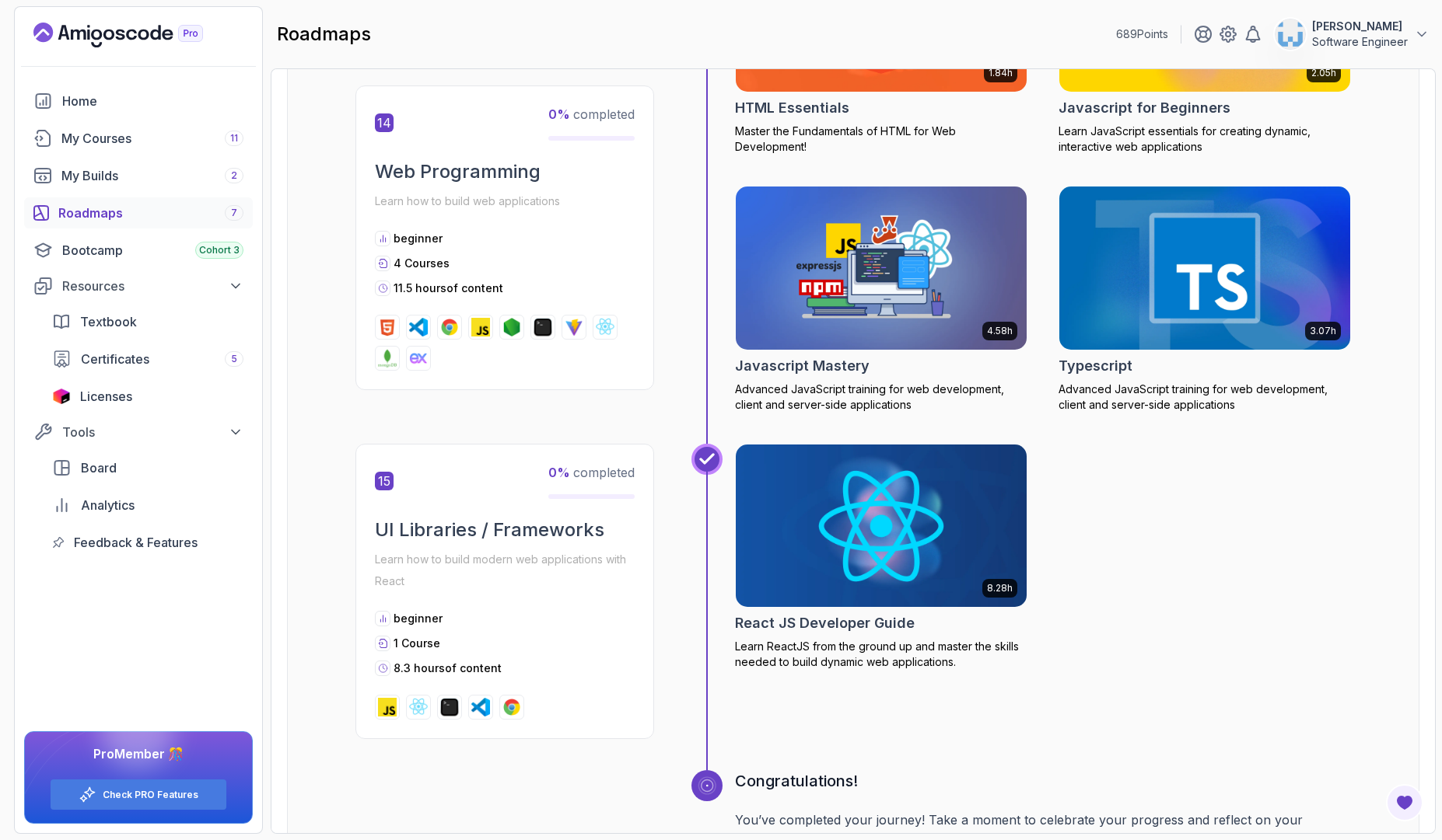
scroll to position [5828, 0]
